Goal: Task Accomplishment & Management: Manage account settings

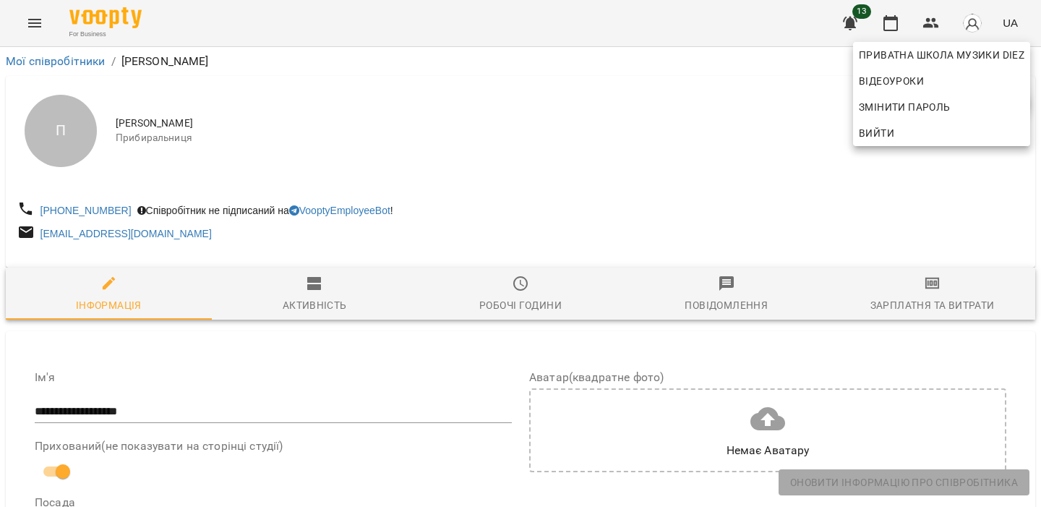
select select "**"
click at [935, 132] on span "Вийти" at bounding box center [942, 132] width 166 height 17
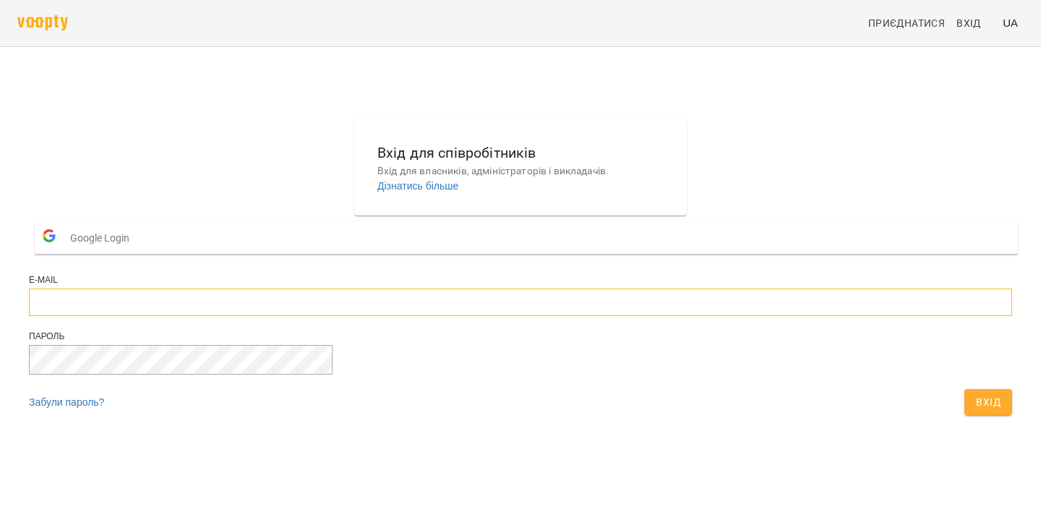
type input "**********"
click at [976, 411] on span "Вхід" at bounding box center [988, 401] width 25 height 17
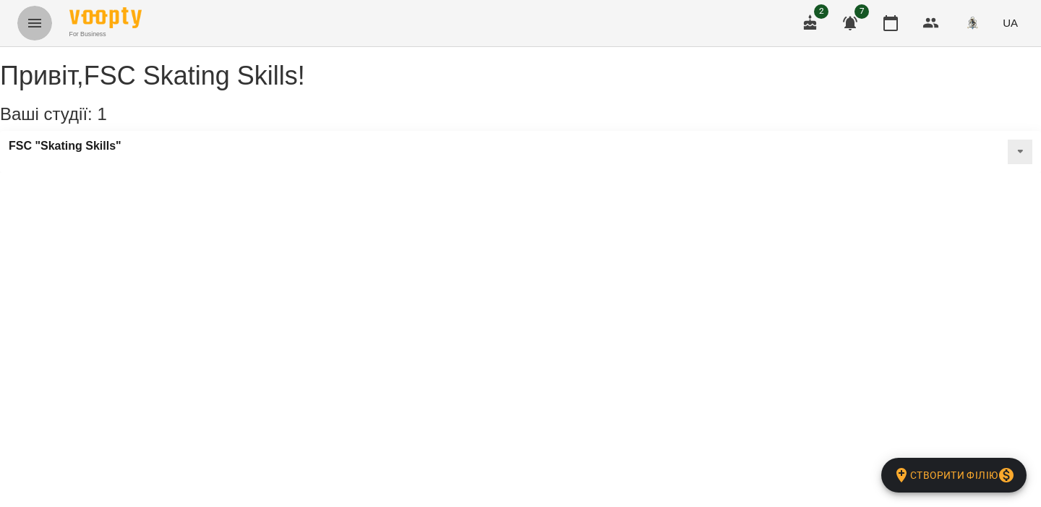
click at [30, 31] on icon "Menu" at bounding box center [34, 22] width 17 height 17
click at [13, 13] on div "For Business UA" at bounding box center [520, 23] width 1041 height 46
click at [20, 16] on button "Menu" at bounding box center [34, 23] width 35 height 35
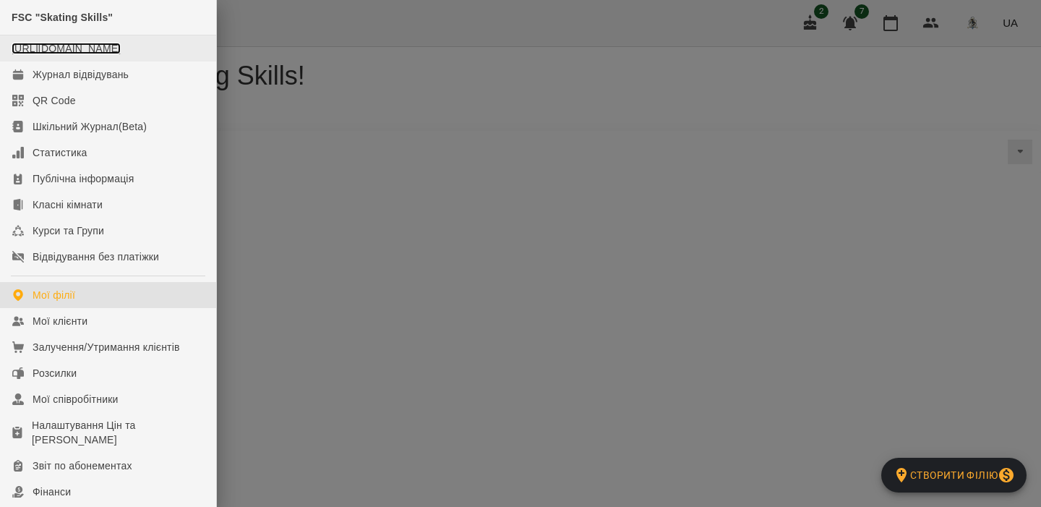
click at [76, 44] on link "https://www.voopty.com.ua/studio/FSCSkatingSkills" at bounding box center [66, 49] width 109 height 12
click at [830, 77] on div at bounding box center [520, 253] width 1041 height 507
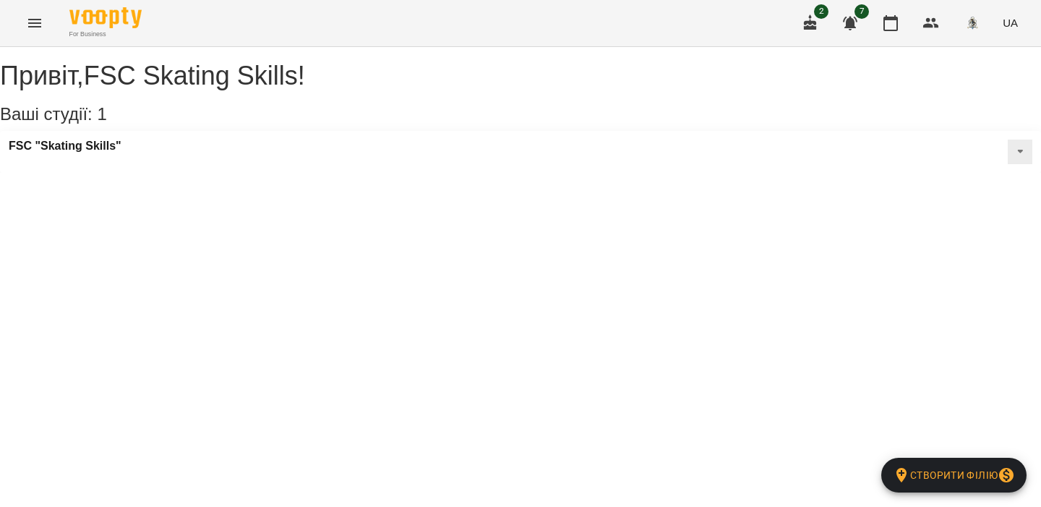
click at [887, 40] on div "2 7 UA" at bounding box center [908, 23] width 231 height 38
click at [895, 32] on button "button" at bounding box center [891, 23] width 35 height 35
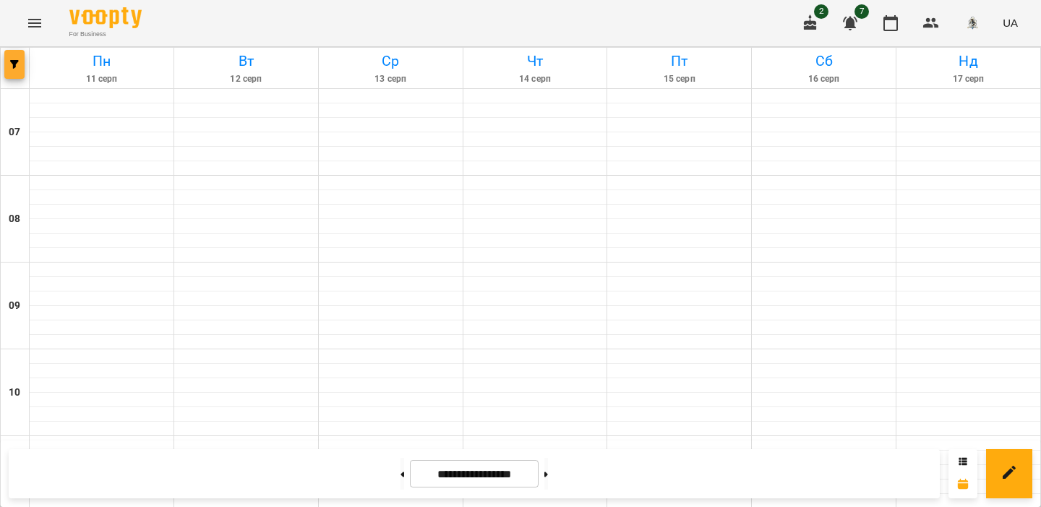
click at [12, 66] on icon "button" at bounding box center [14, 64] width 9 height 9
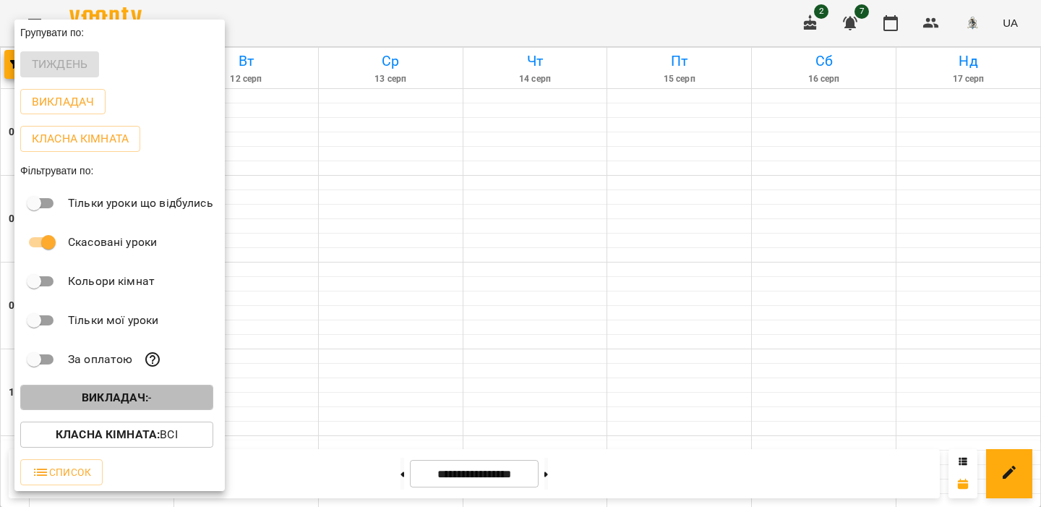
click at [116, 396] on b "Викладач :" at bounding box center [115, 397] width 67 height 14
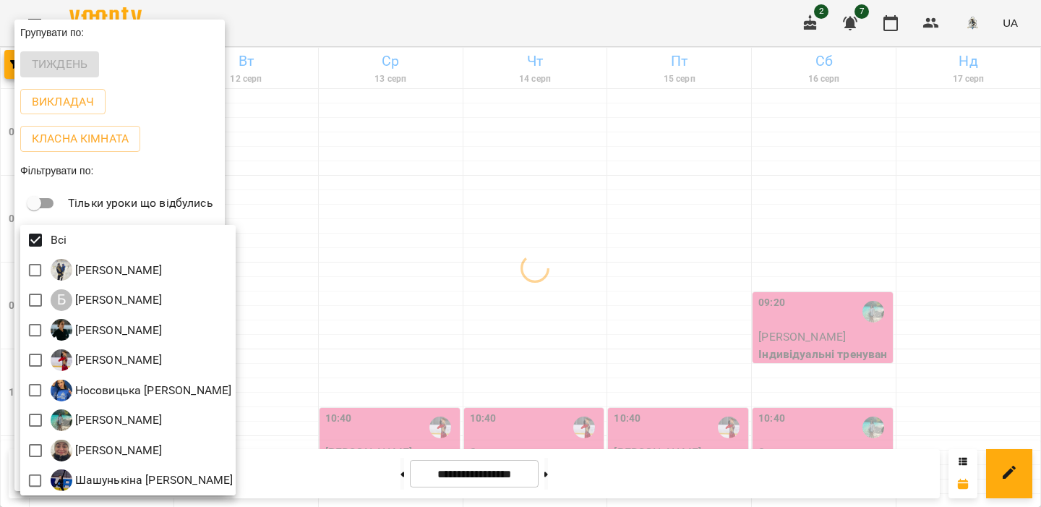
click at [357, 219] on div at bounding box center [520, 253] width 1041 height 507
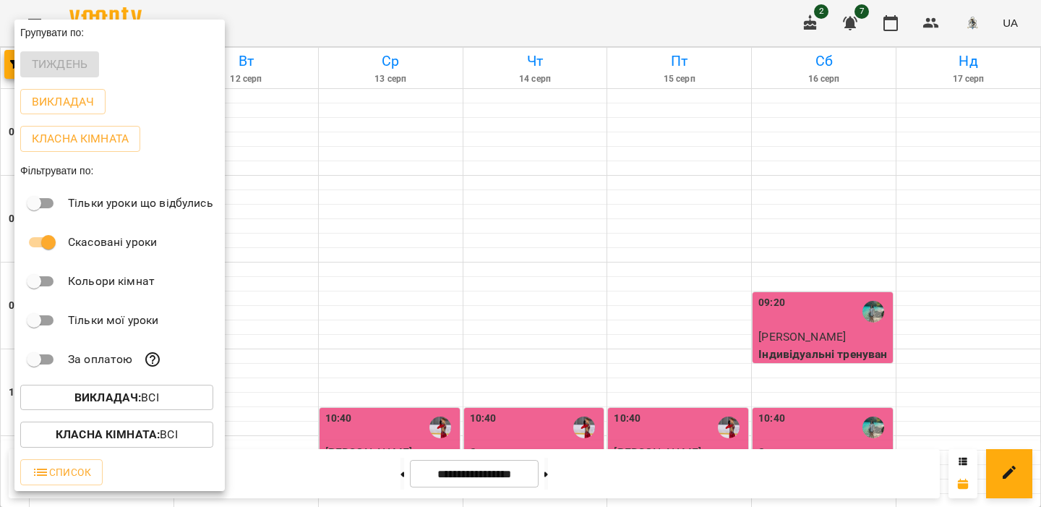
click at [473, 219] on div at bounding box center [520, 253] width 1041 height 507
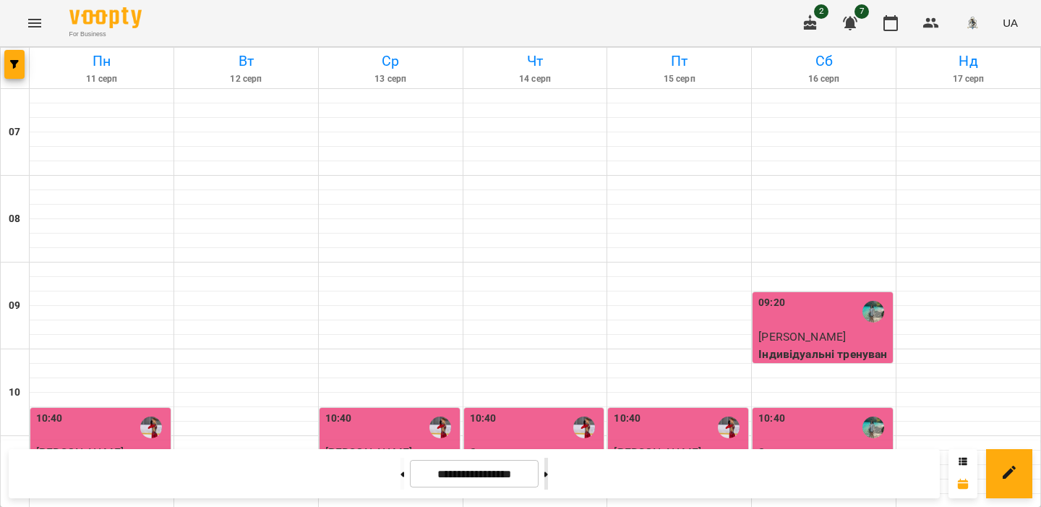
click at [548, 476] on button at bounding box center [547, 474] width 4 height 32
type input "**********"
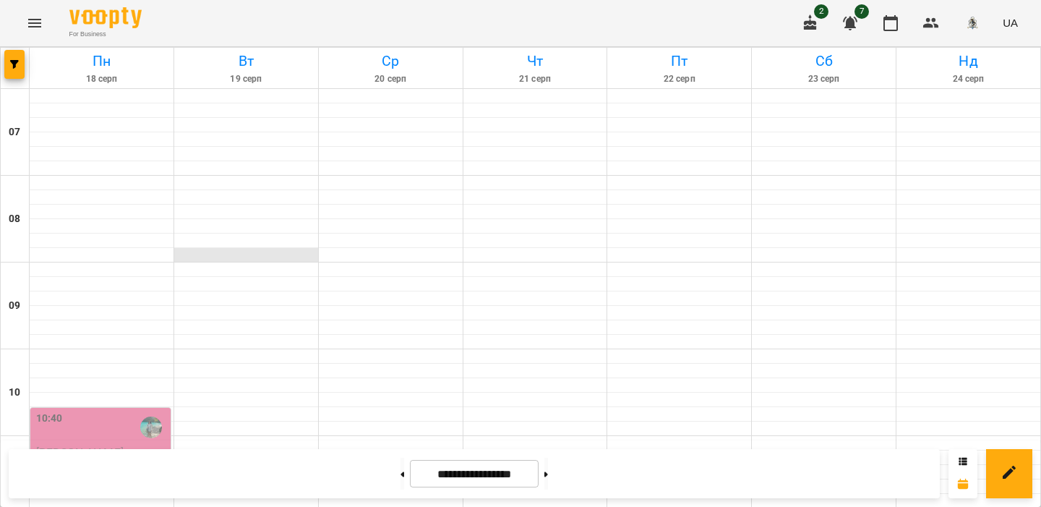
scroll to position [132, 0]
click at [31, 30] on icon "Menu" at bounding box center [34, 22] width 17 height 17
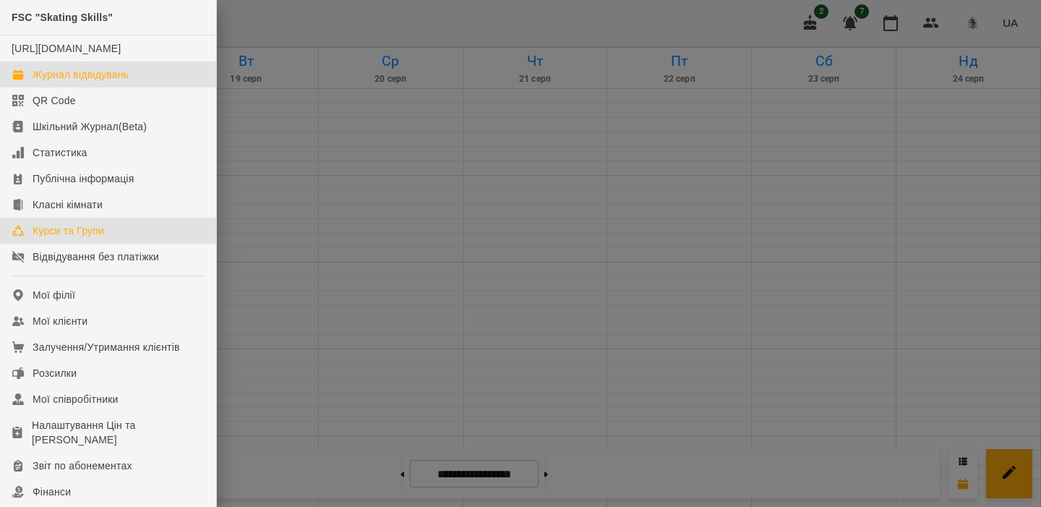
click at [80, 235] on link "Курси та Групи" at bounding box center [108, 231] width 216 height 26
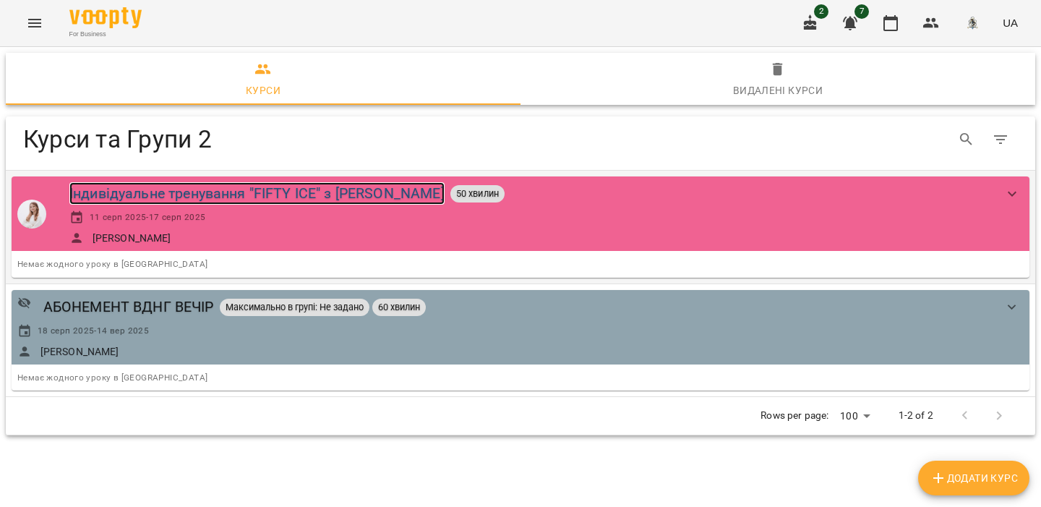
click at [225, 197] on div "Індивідуальне тренування "FIFTY ICE" з Софією НАУМКО" at bounding box center [256, 193] width 375 height 22
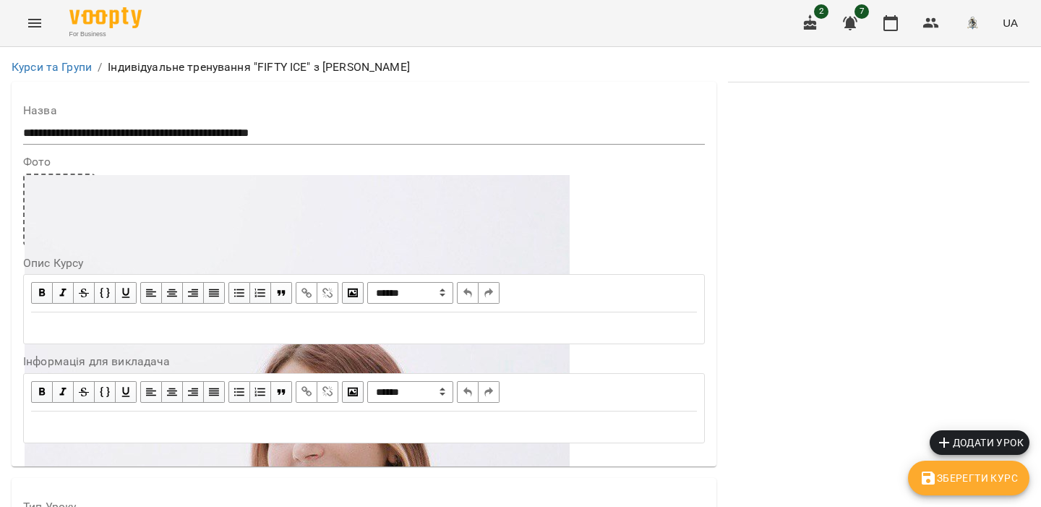
scroll to position [1072, 0]
click at [895, 32] on button "button" at bounding box center [891, 23] width 35 height 35
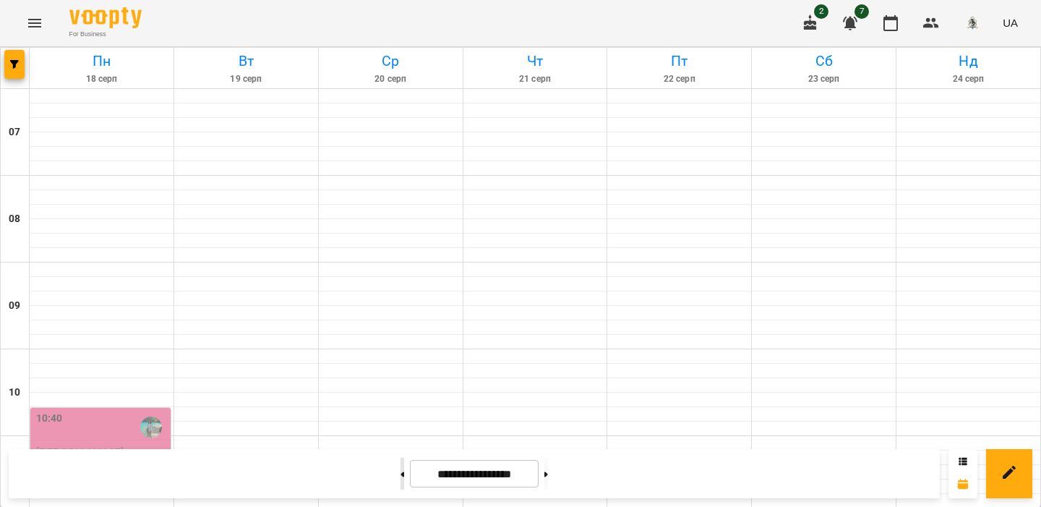
click at [401, 470] on button at bounding box center [403, 474] width 4 height 32
type input "**********"
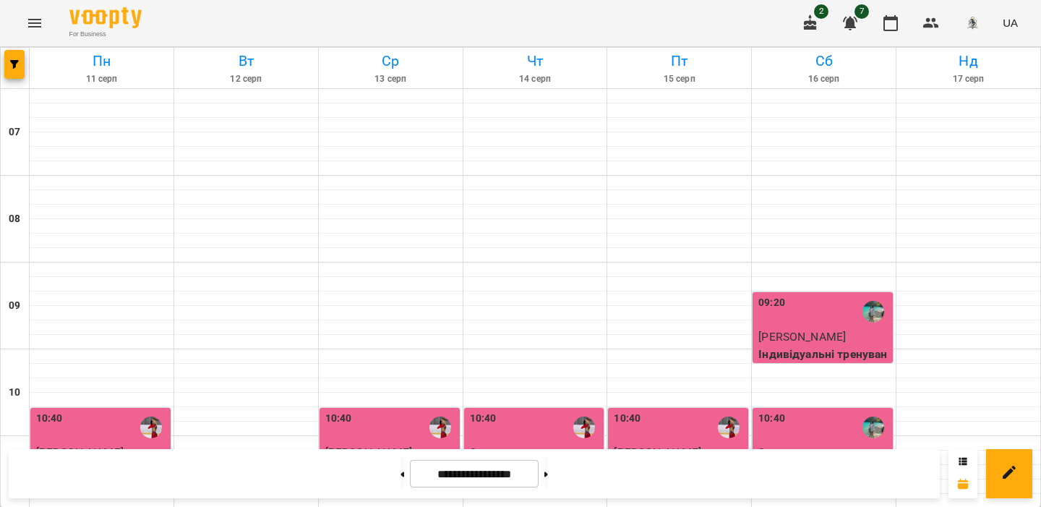
click at [60, 35] on div "For Business 2 7 UA" at bounding box center [520, 23] width 1041 height 46
click at [40, 25] on icon "Menu" at bounding box center [34, 22] width 17 height 17
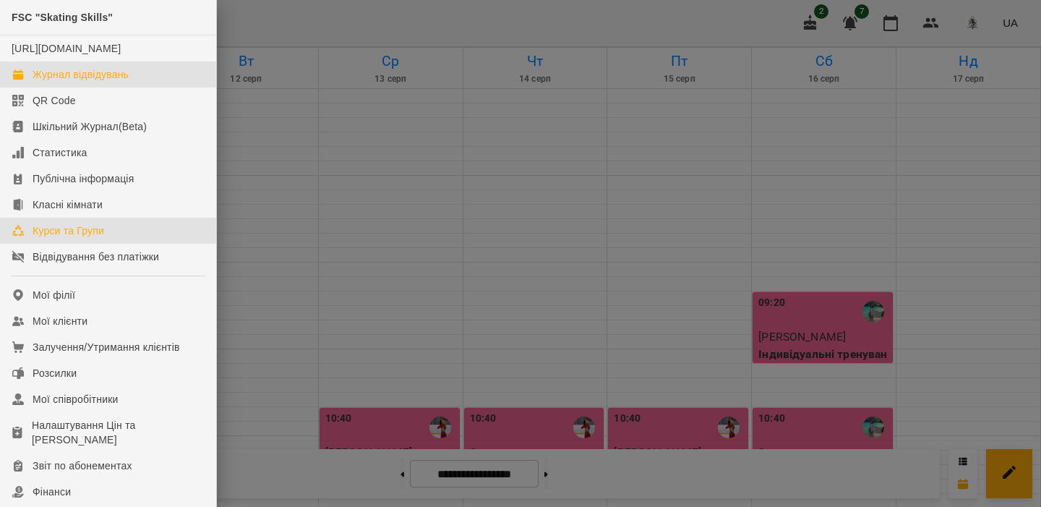
click at [96, 238] on div "Курси та Групи" at bounding box center [69, 230] width 72 height 14
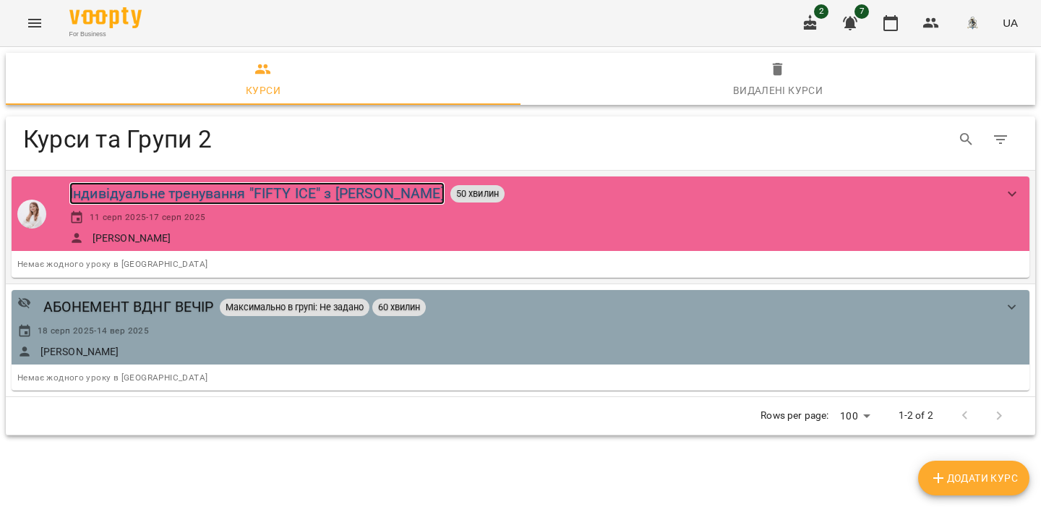
click at [227, 182] on div "Індивідуальне тренування "FIFTY ICE" з Софією НАУМКО" at bounding box center [256, 193] width 375 height 22
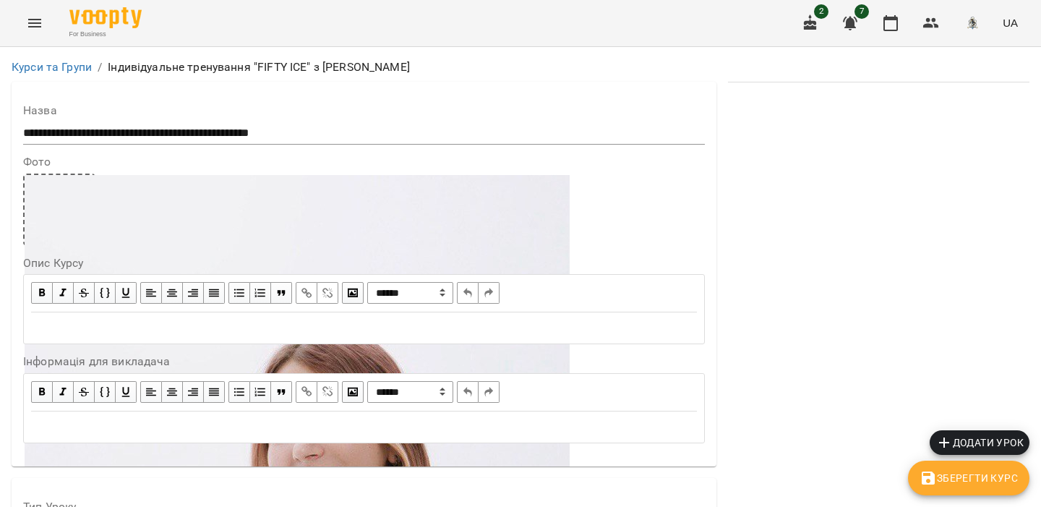
scroll to position [1057, 0]
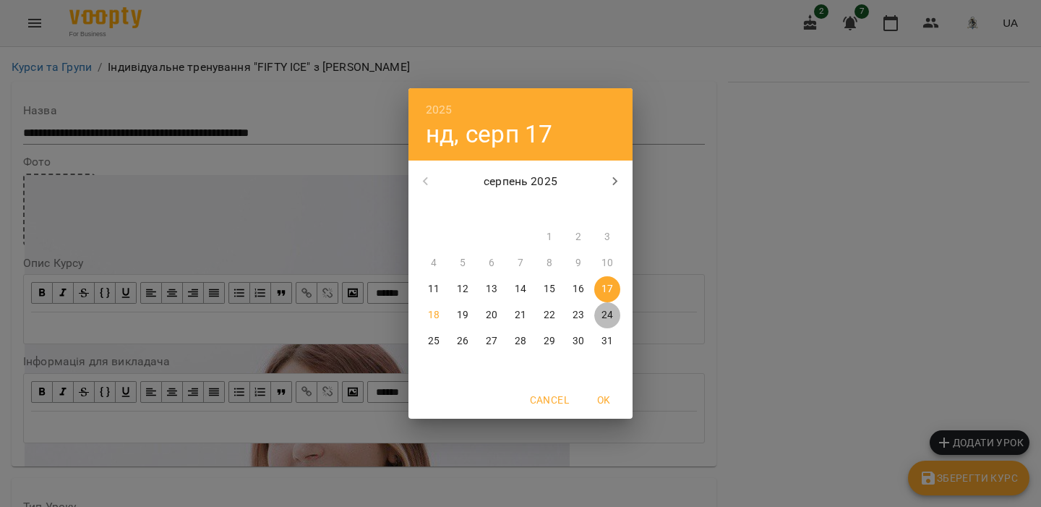
click at [613, 320] on span "24" at bounding box center [607, 315] width 26 height 14
type input "**********"
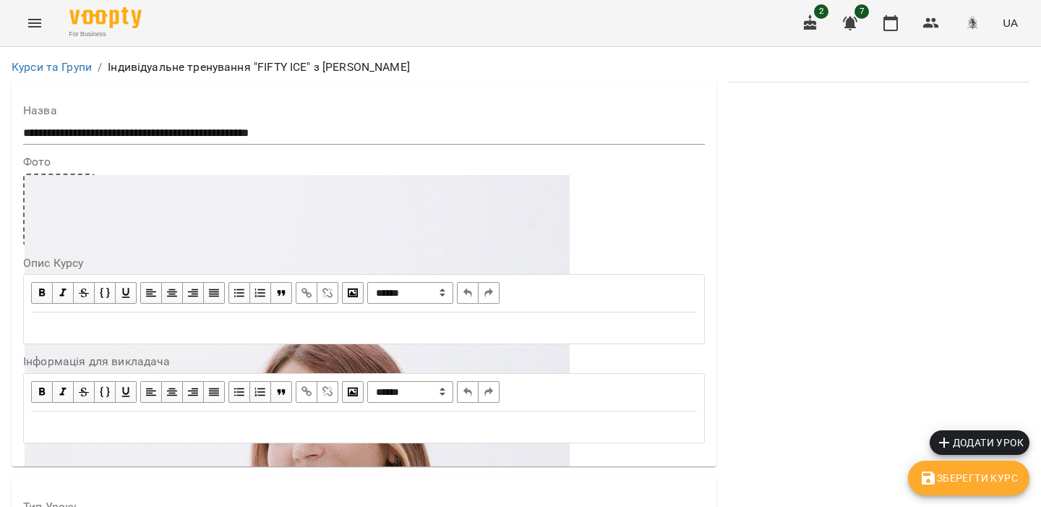
scroll to position [629, 0]
click at [962, 485] on span "Зберегти Курс" at bounding box center [969, 477] width 98 height 17
click at [39, 38] on button "Menu" at bounding box center [34, 23] width 35 height 35
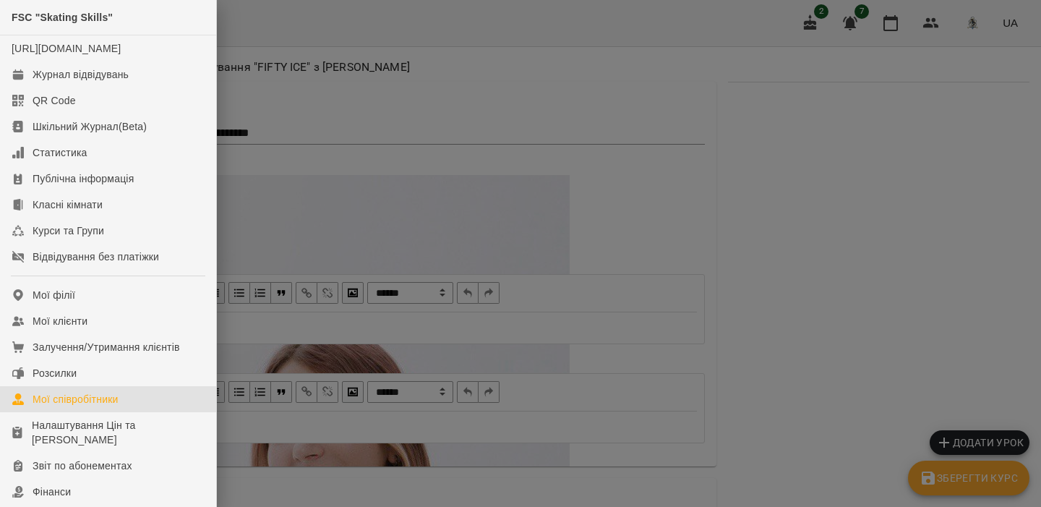
click at [105, 406] on div "Мої співробітники" at bounding box center [76, 399] width 86 height 14
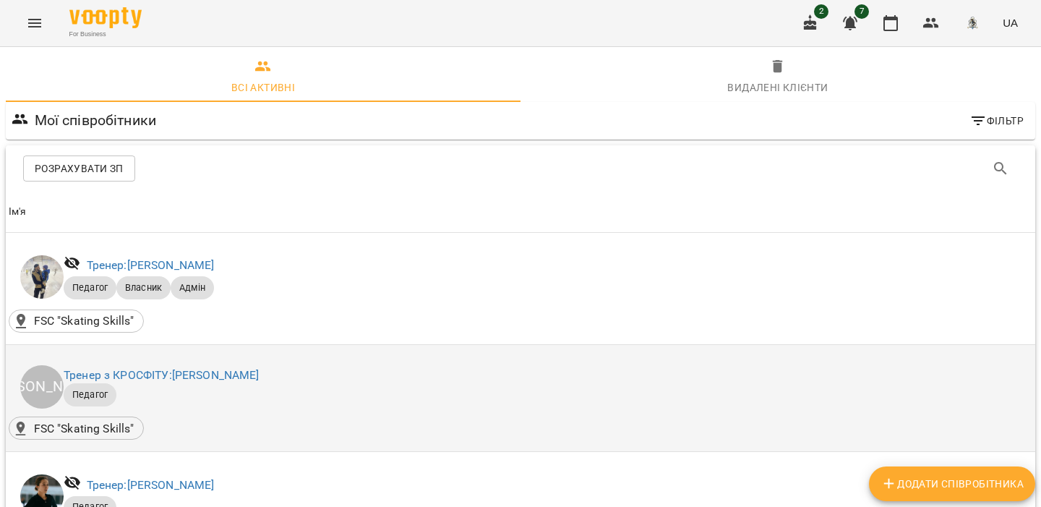
scroll to position [235, 0]
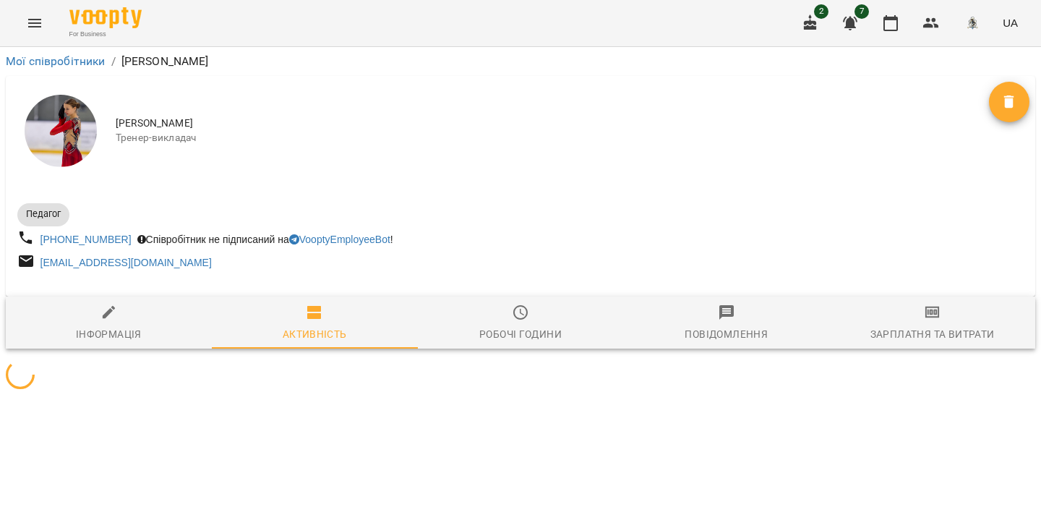
click at [510, 333] on div "Робочі години" at bounding box center [520, 333] width 82 height 17
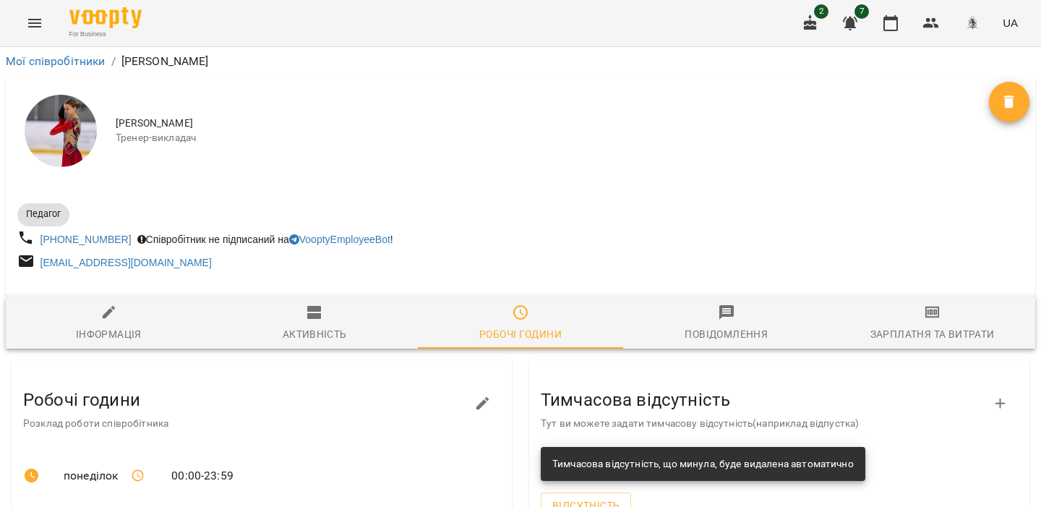
click at [40, 30] on icon "Menu" at bounding box center [34, 22] width 17 height 17
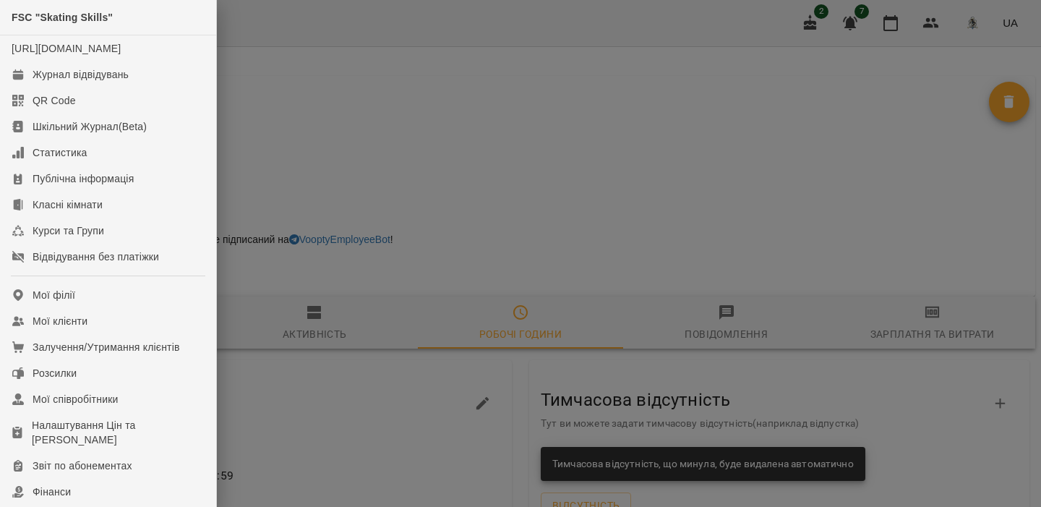
click at [339, 151] on div at bounding box center [520, 253] width 1041 height 507
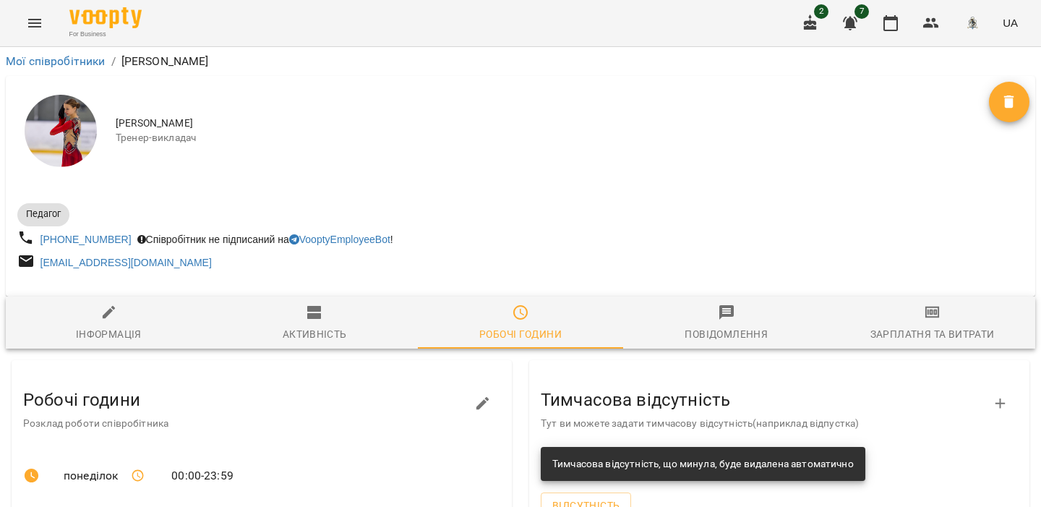
click at [121, 324] on span "Інформація" at bounding box center [108, 323] width 189 height 39
select select "**"
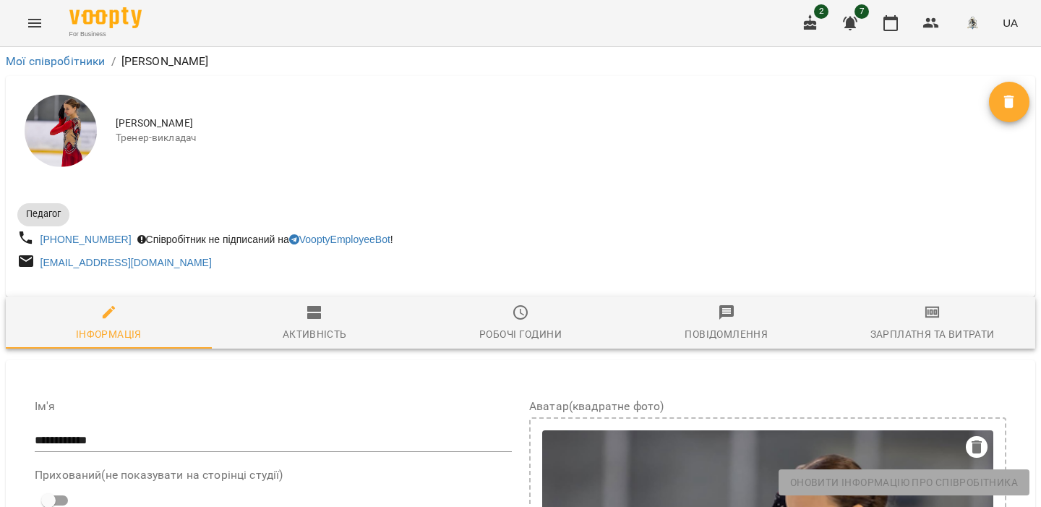
click at [24, 14] on button "Menu" at bounding box center [34, 23] width 35 height 35
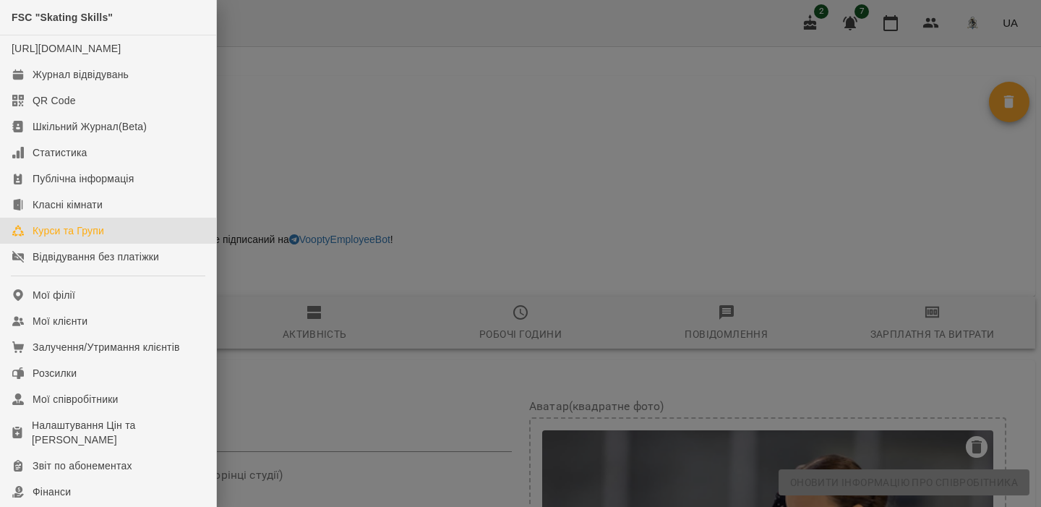
click at [117, 239] on link "Курси та Групи" at bounding box center [108, 231] width 216 height 26
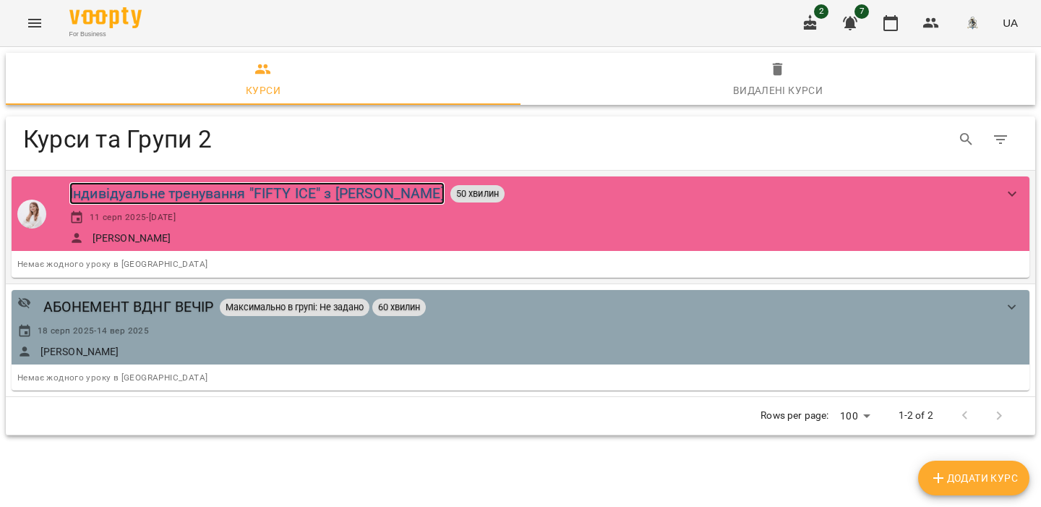
click at [192, 197] on div "Індивідуальне тренування "FIFTY ICE" з Софією НАУМКО" at bounding box center [256, 193] width 375 height 22
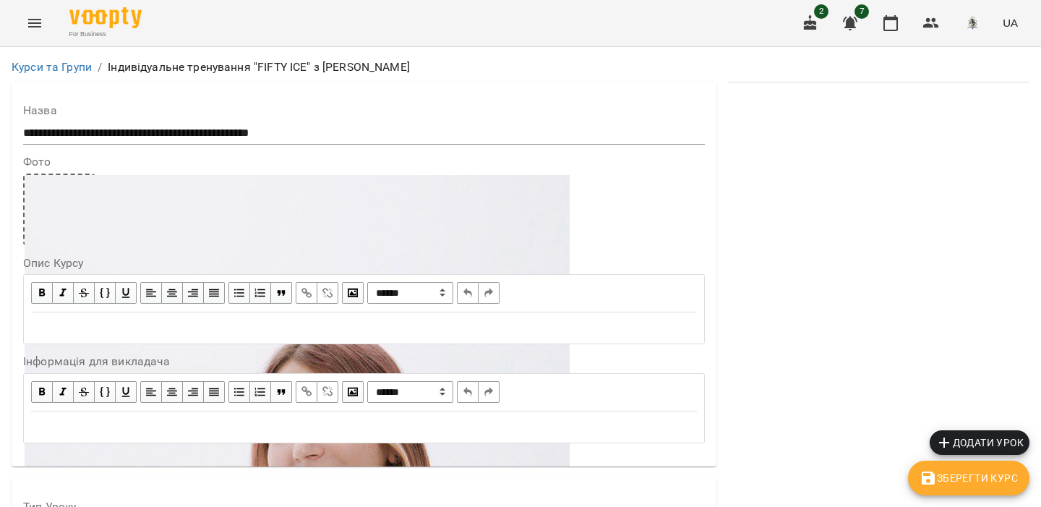
scroll to position [1174, 0]
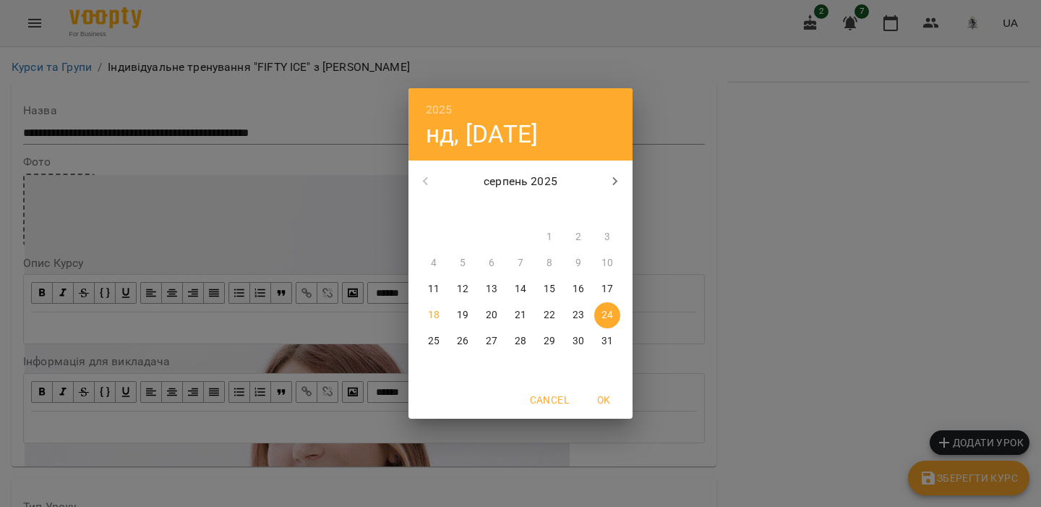
click at [605, 287] on p "17" at bounding box center [608, 289] width 12 height 14
type input "**********"
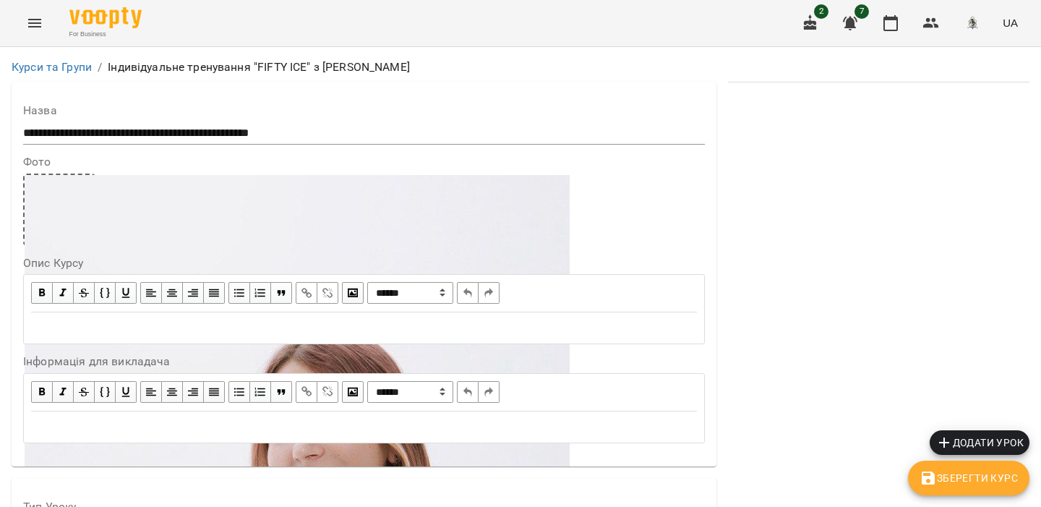
click at [936, 487] on button "Зберегти Курс" at bounding box center [968, 478] width 121 height 35
click at [63, 74] on li "Курси та Групи" at bounding box center [52, 67] width 80 height 17
click at [65, 69] on link "Курси та Групи" at bounding box center [52, 67] width 80 height 14
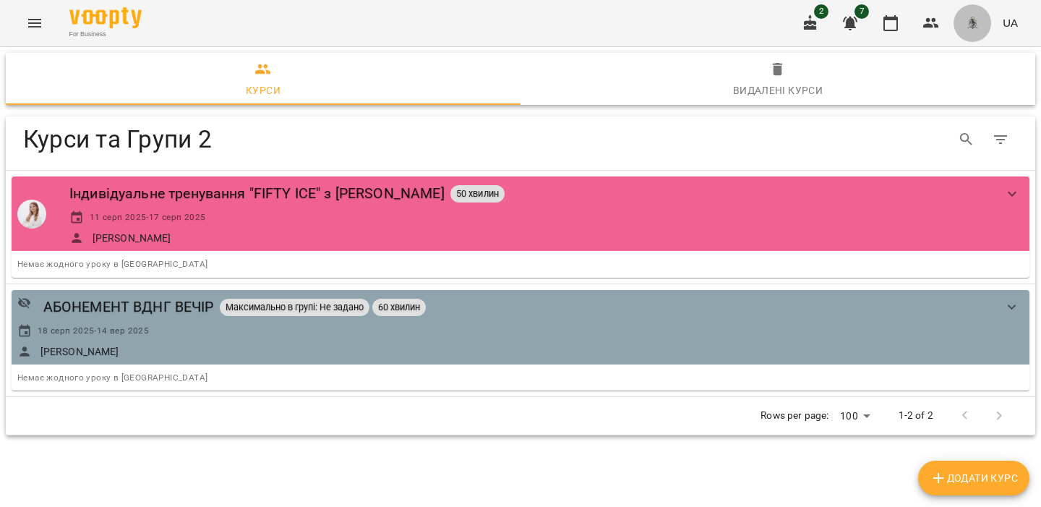
click at [985, 27] on button "button" at bounding box center [973, 23] width 38 height 38
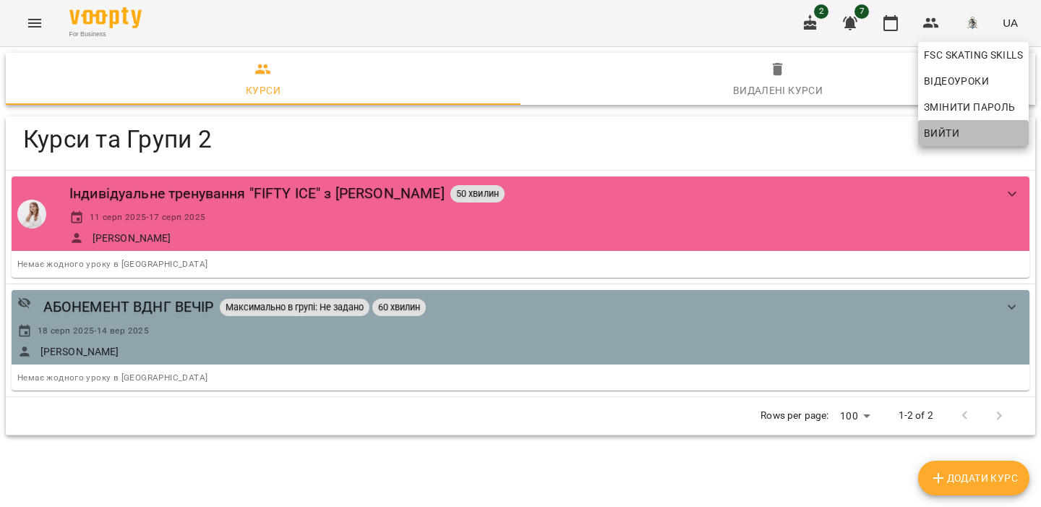
click at [957, 134] on span "Вийти" at bounding box center [941, 132] width 35 height 17
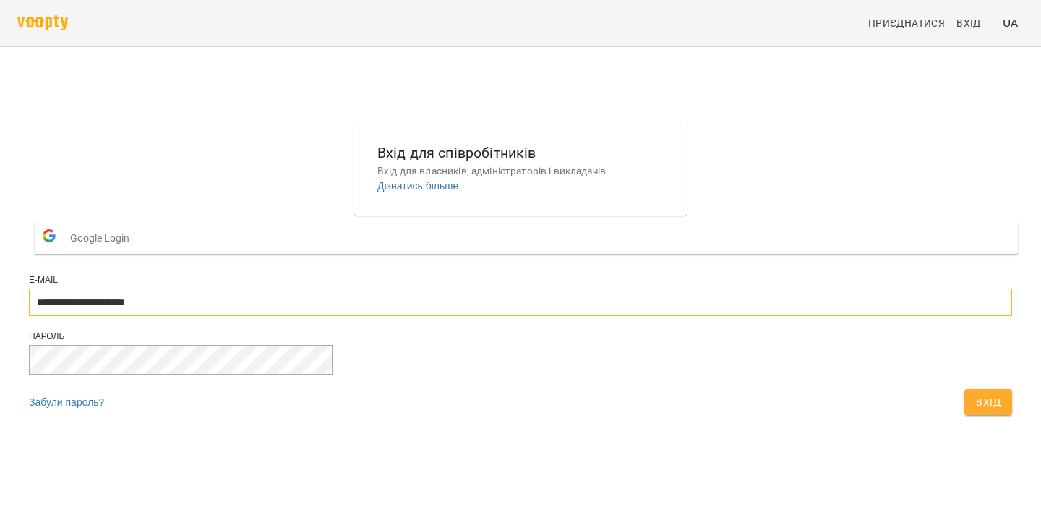
click at [566, 316] on input "**********" at bounding box center [520, 302] width 983 height 27
type input "**********"
click at [976, 411] on span "Вхід" at bounding box center [988, 401] width 25 height 17
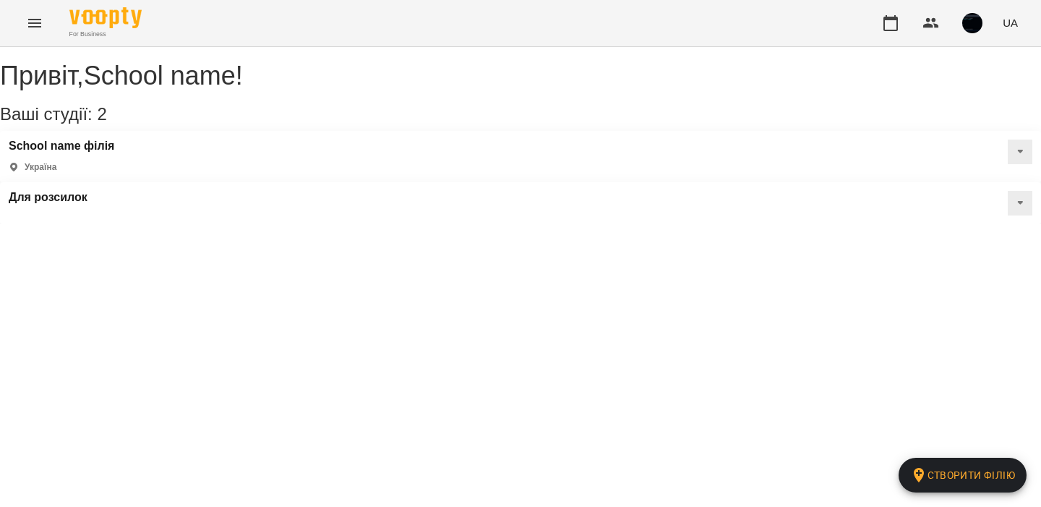
click at [31, 21] on icon "Menu" at bounding box center [34, 22] width 17 height 17
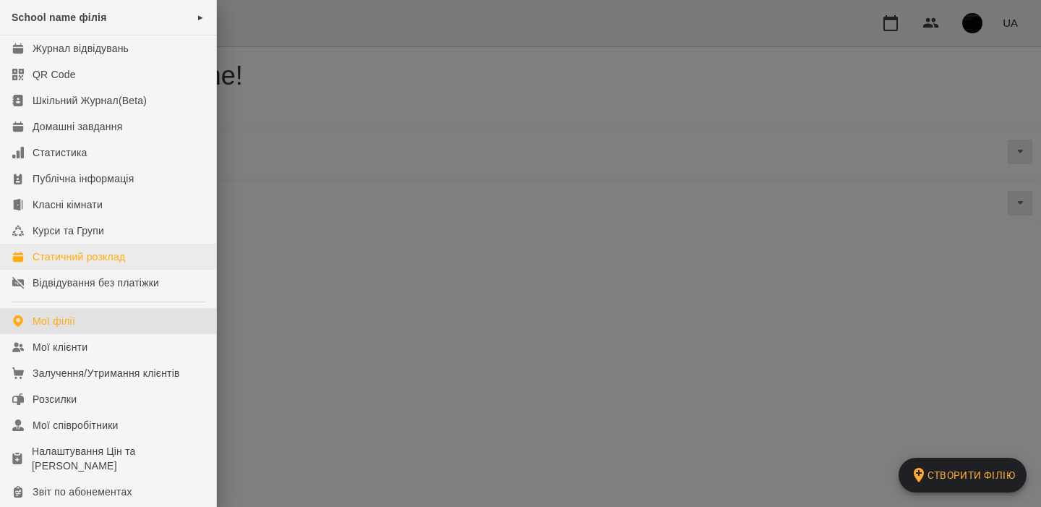
scroll to position [253, 0]
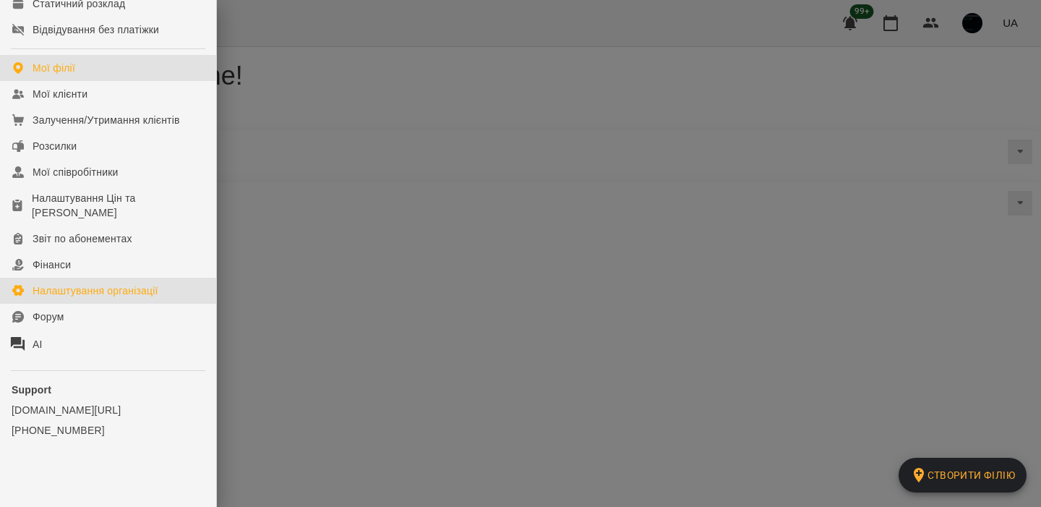
click at [118, 299] on link "Налаштування організації" at bounding box center [108, 291] width 216 height 26
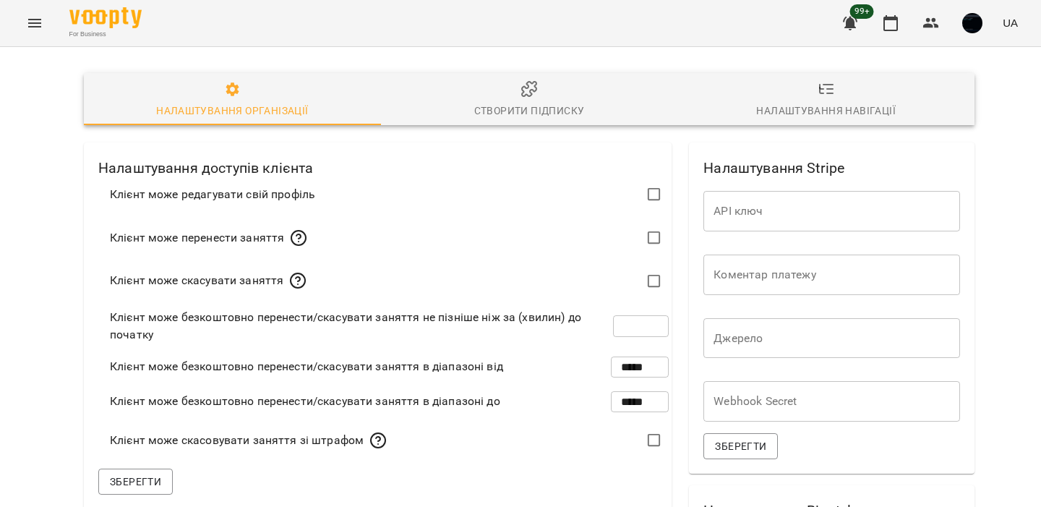
click at [492, 103] on div "Створити підписку" at bounding box center [529, 110] width 111 height 17
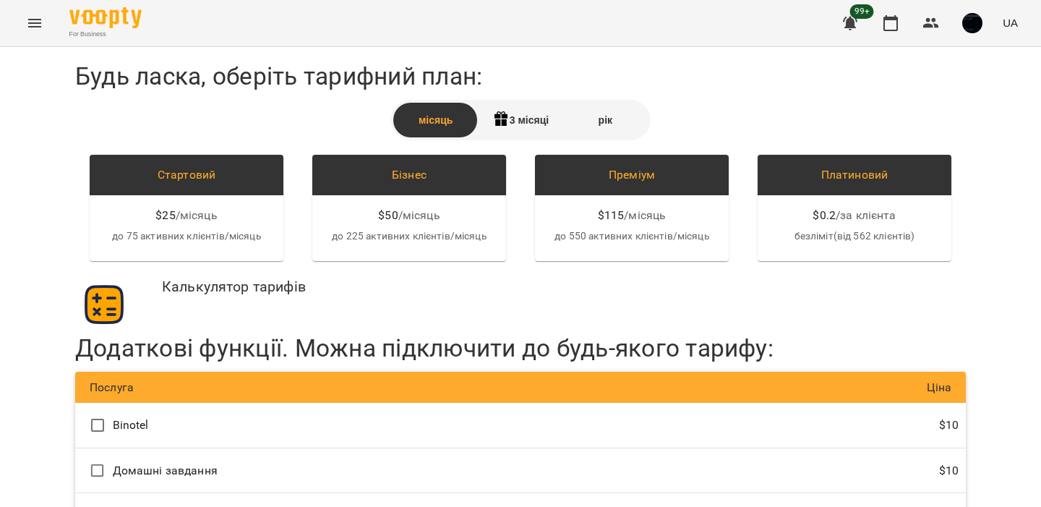
click at [35, 18] on icon "Menu" at bounding box center [34, 22] width 17 height 17
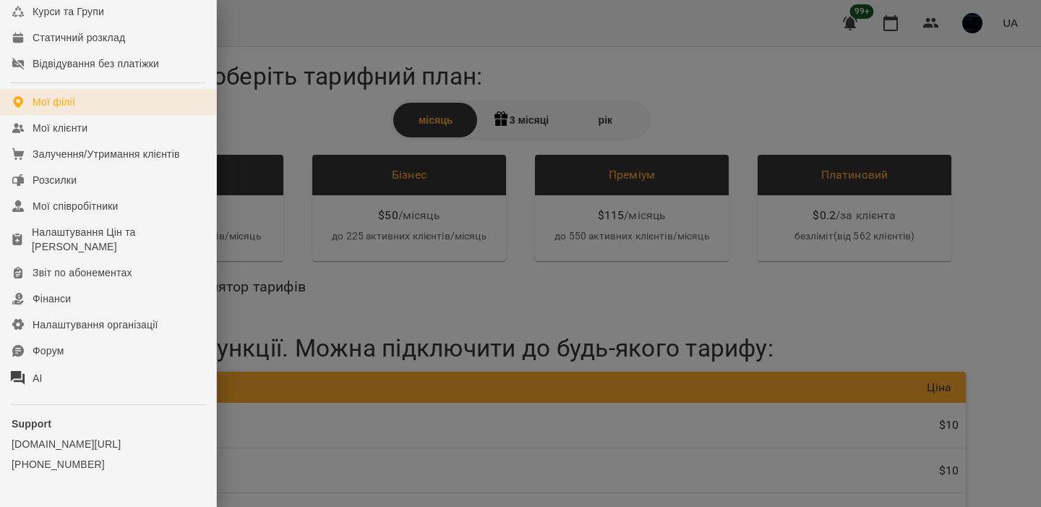
scroll to position [253, 0]
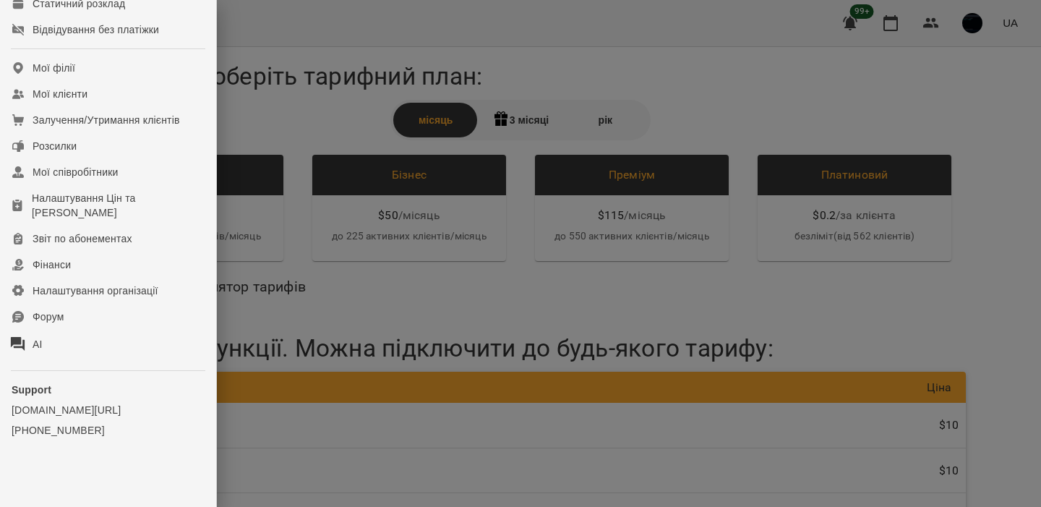
click at [351, 111] on div at bounding box center [520, 253] width 1041 height 507
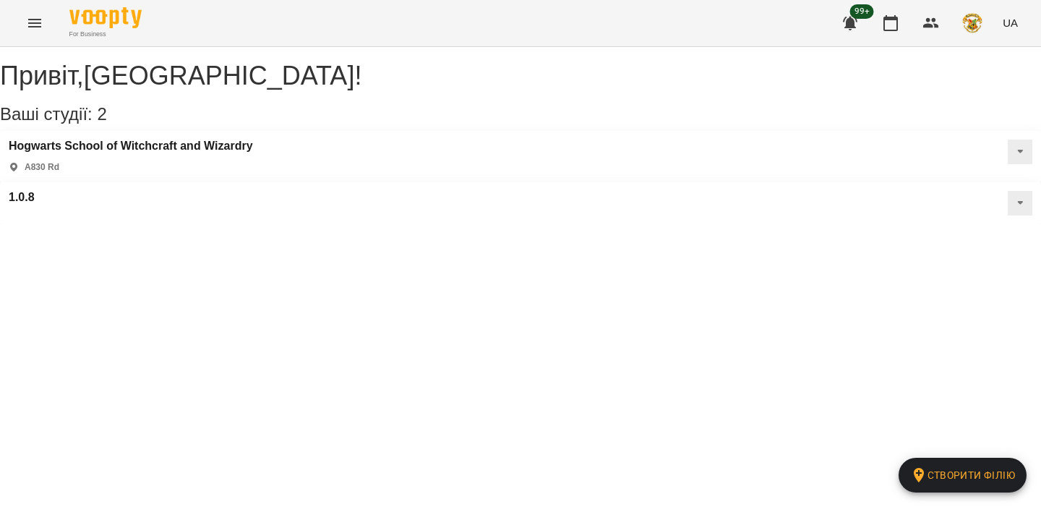
click at [29, 28] on icon "Menu" at bounding box center [34, 22] width 17 height 17
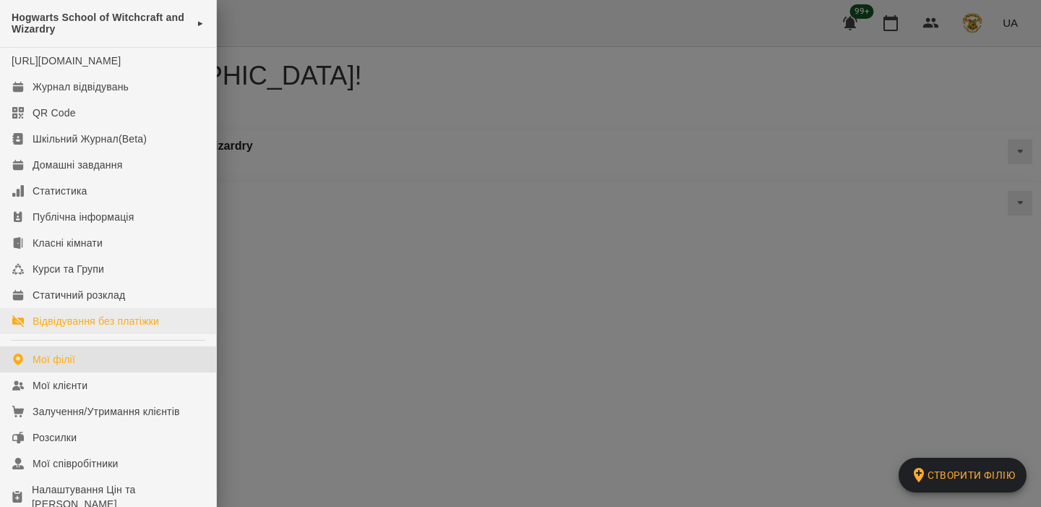
scroll to position [277, 0]
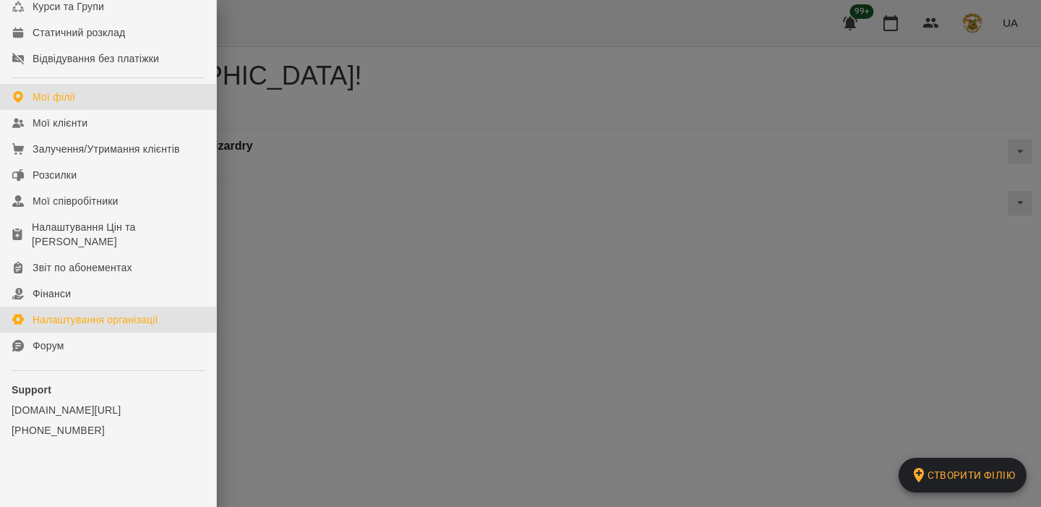
click at [89, 317] on div "Налаштування організації" at bounding box center [96, 319] width 126 height 14
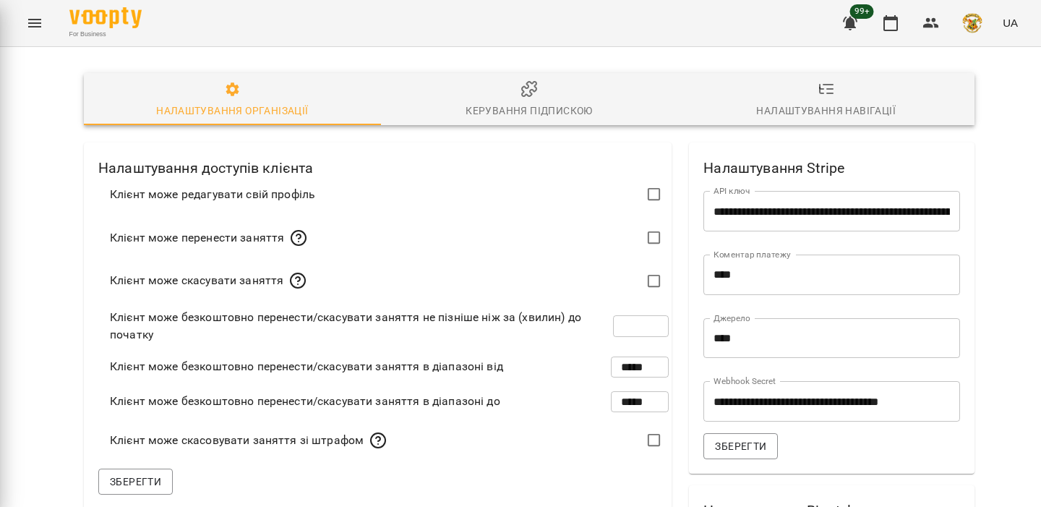
type input "**********"
type input "*****"
type input "**"
type input "*****"
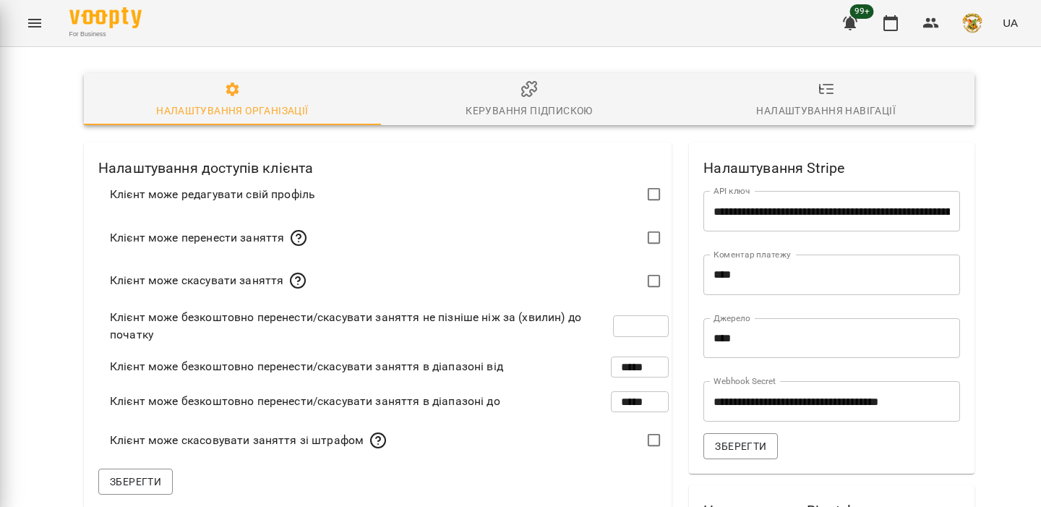
type input "*****"
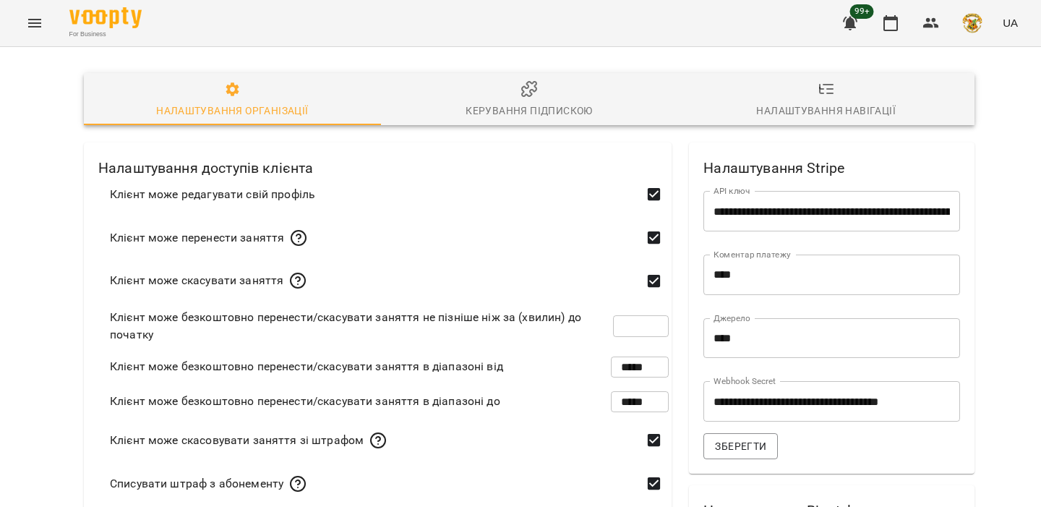
click at [490, 110] on div "Керування підпискою" at bounding box center [529, 110] width 127 height 17
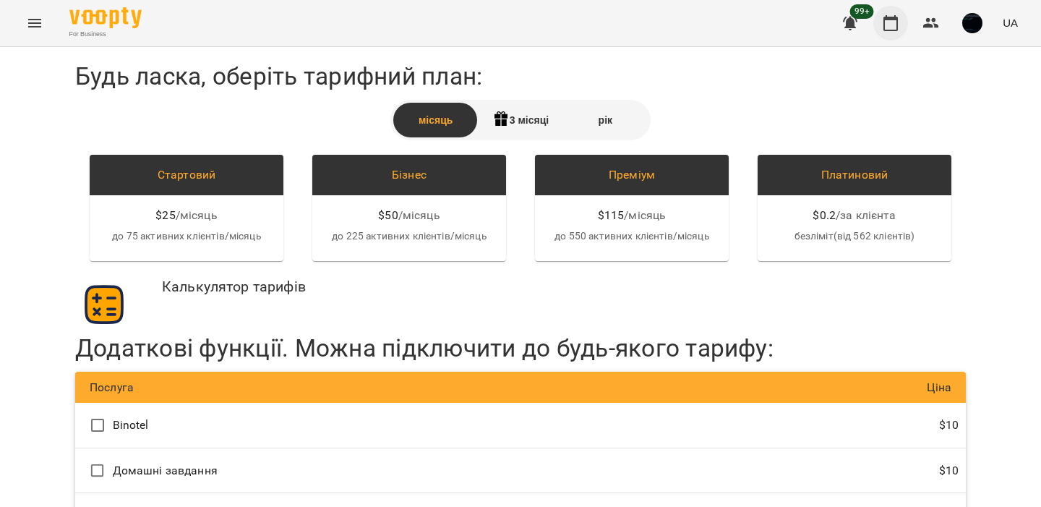
click at [895, 22] on icon "button" at bounding box center [890, 22] width 17 height 17
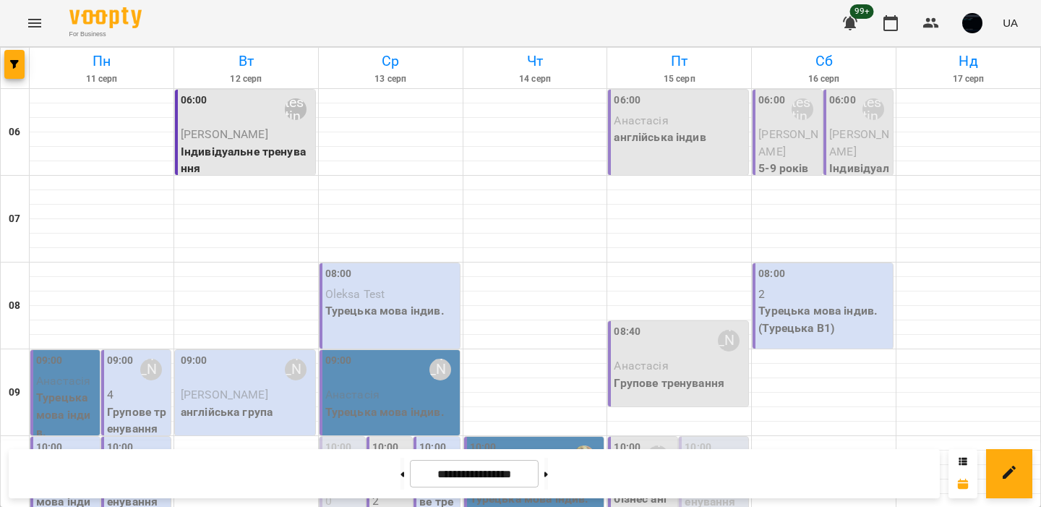
click at [855, 27] on icon "button" at bounding box center [850, 24] width 14 height 14
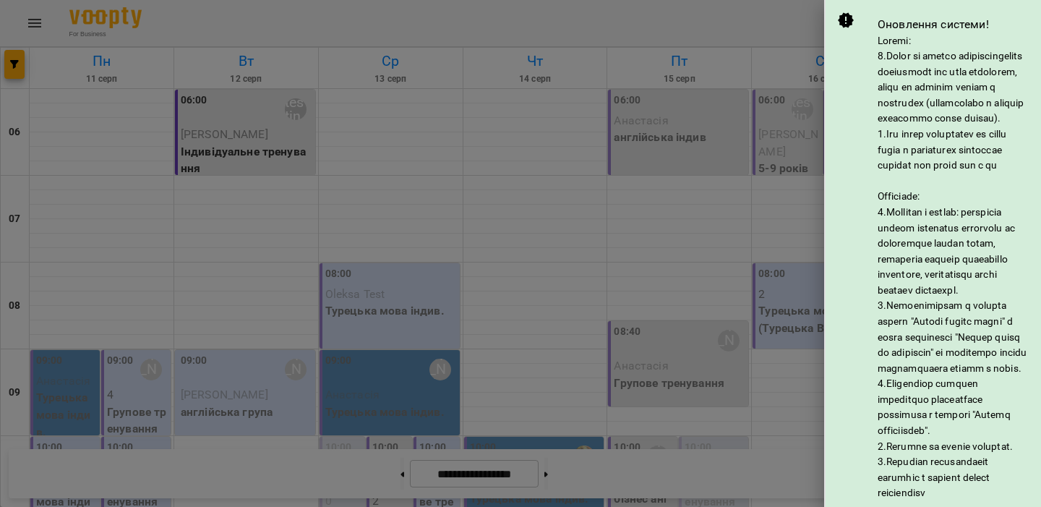
scroll to position [341, 0]
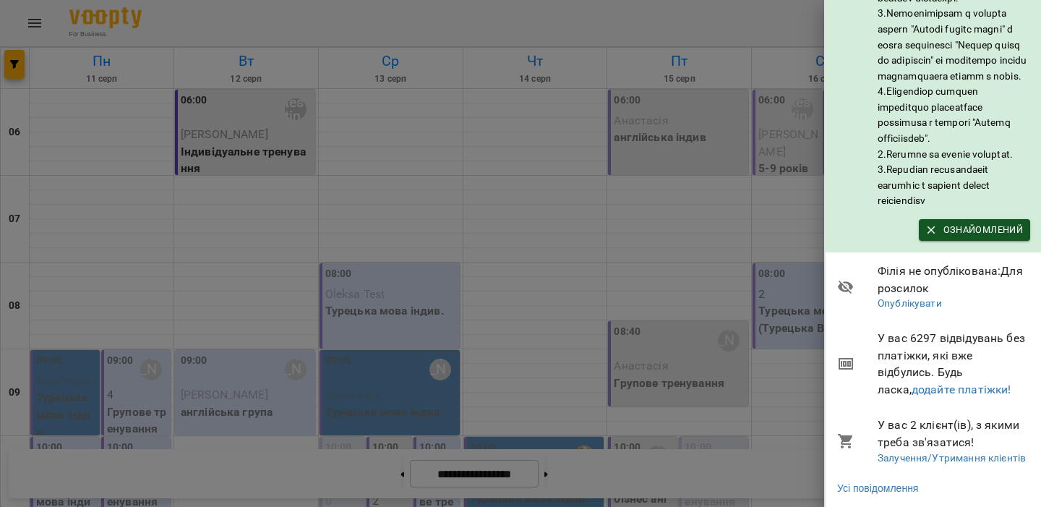
drag, startPoint x: 881, startPoint y: 336, endPoint x: 960, endPoint y: 338, distance: 78.1
click at [960, 338] on span "У вас 6297 відвідувань без платіжки, які вже відбулись. Будь ласка, додайте пла…" at bounding box center [954, 364] width 153 height 68
drag, startPoint x: 960, startPoint y: 338, endPoint x: 858, endPoint y: 337, distance: 102.0
click at [858, 337] on li "У вас 6297 відвідувань без платіжки, які вже відбулись. Будь ласка, додайте пла…" at bounding box center [934, 363] width 216 height 85
click at [876, 335] on li "У вас 6297 відвідувань без платіжки, які вже відбулись. Будь ласка, додайте пла…" at bounding box center [934, 363] width 216 height 85
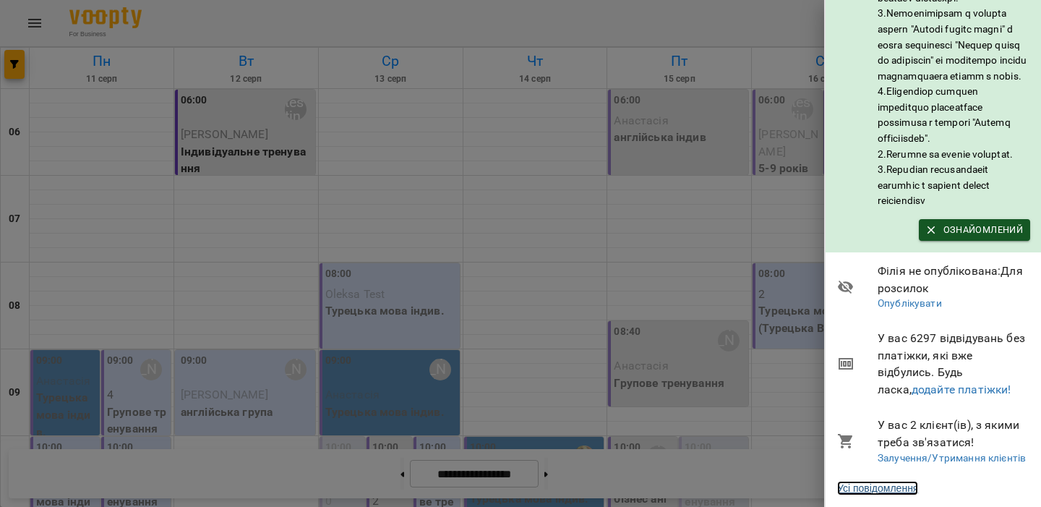
click at [879, 490] on link "Усі повідомлення" at bounding box center [877, 488] width 81 height 14
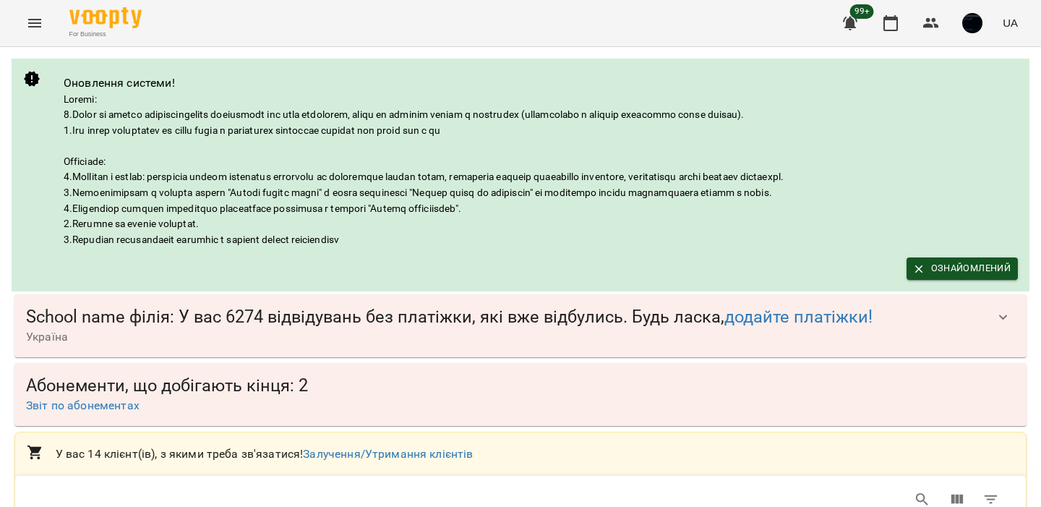
click at [27, 33] on button "Menu" at bounding box center [34, 23] width 35 height 35
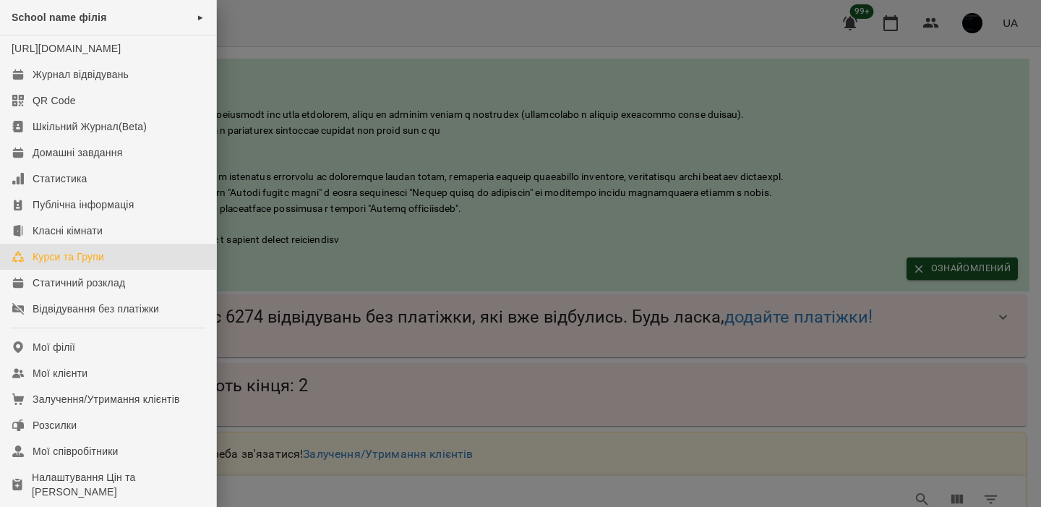
click at [64, 264] on div "Курси та Групи" at bounding box center [69, 256] width 72 height 14
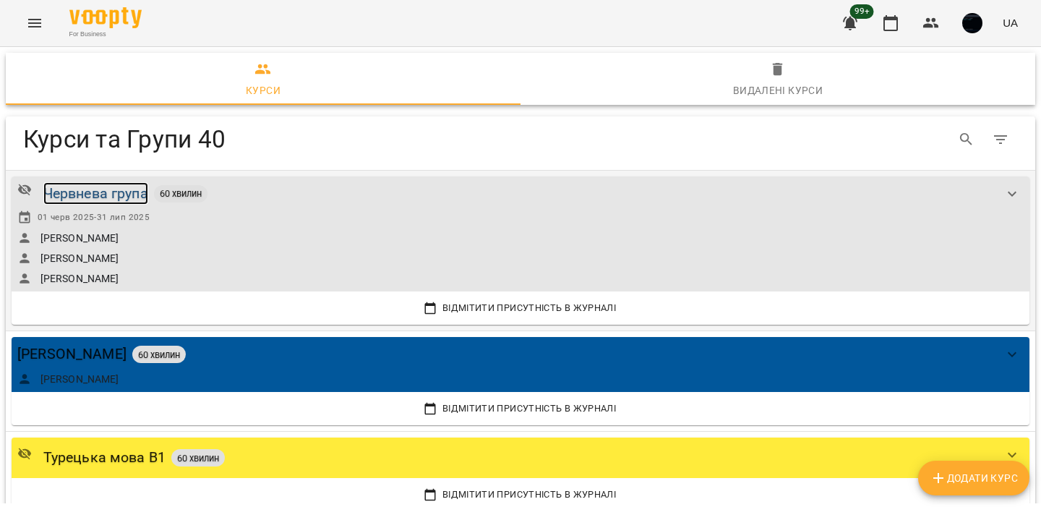
click at [119, 192] on div "Червнева група" at bounding box center [95, 193] width 105 height 22
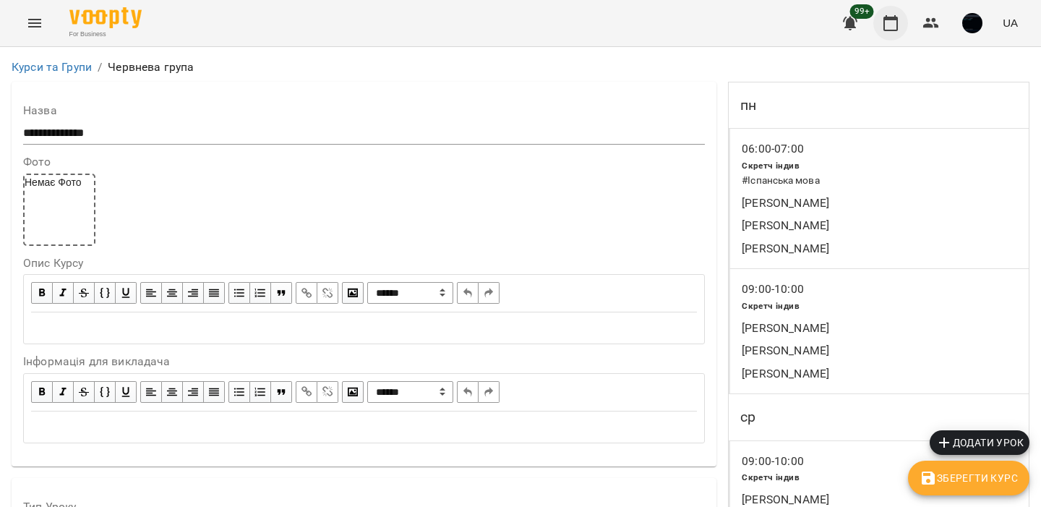
click at [891, 28] on icon "button" at bounding box center [890, 22] width 17 height 17
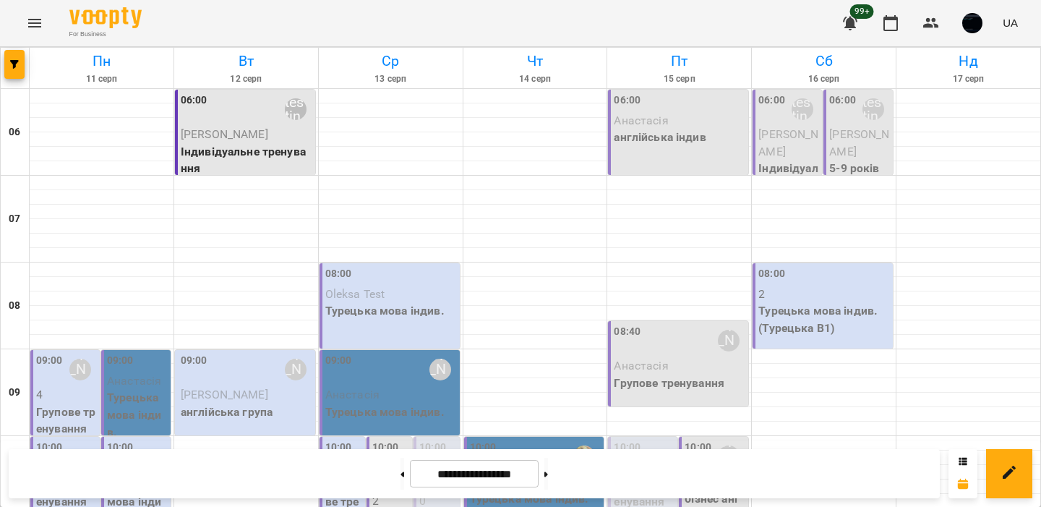
click at [260, 156] on p "Індивідуальне тренування" at bounding box center [247, 160] width 132 height 34
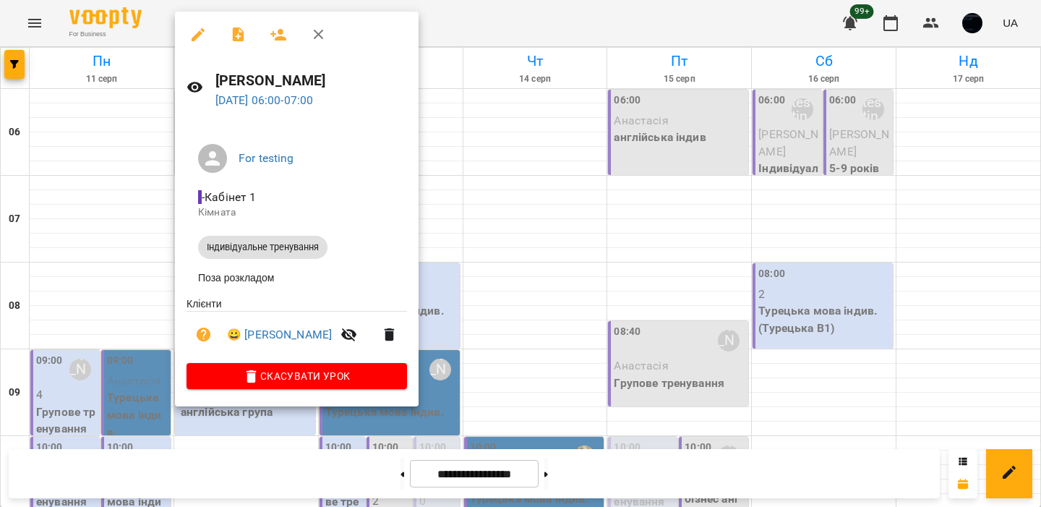
click at [200, 35] on icon "button" at bounding box center [197, 34] width 17 height 17
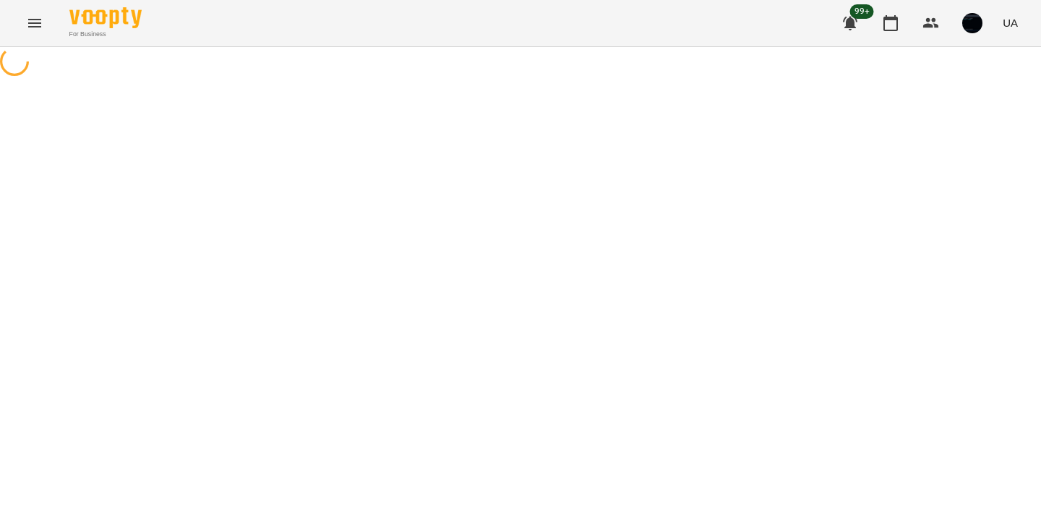
select select "**********"
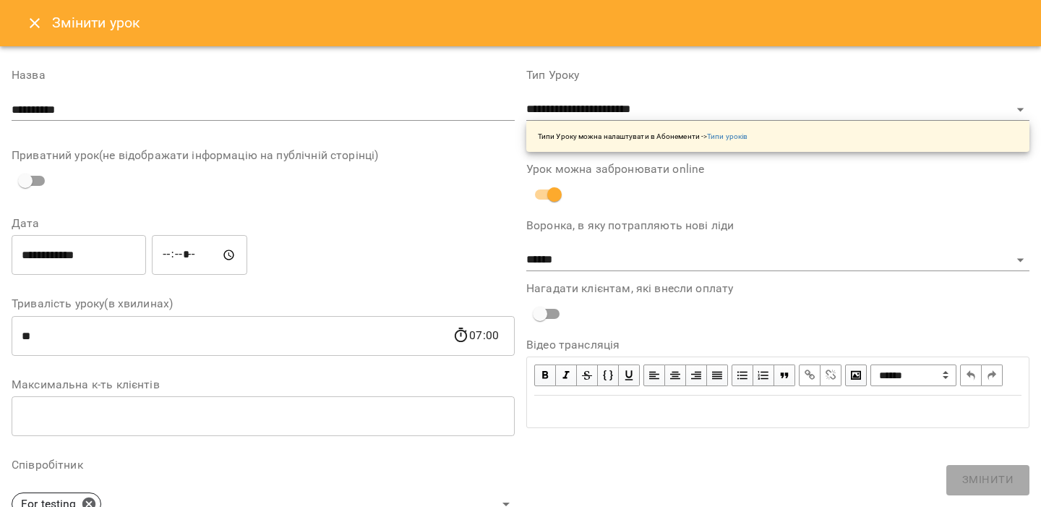
click at [38, 13] on button "Close" at bounding box center [34, 23] width 35 height 35
